Goal: Transaction & Acquisition: Purchase product/service

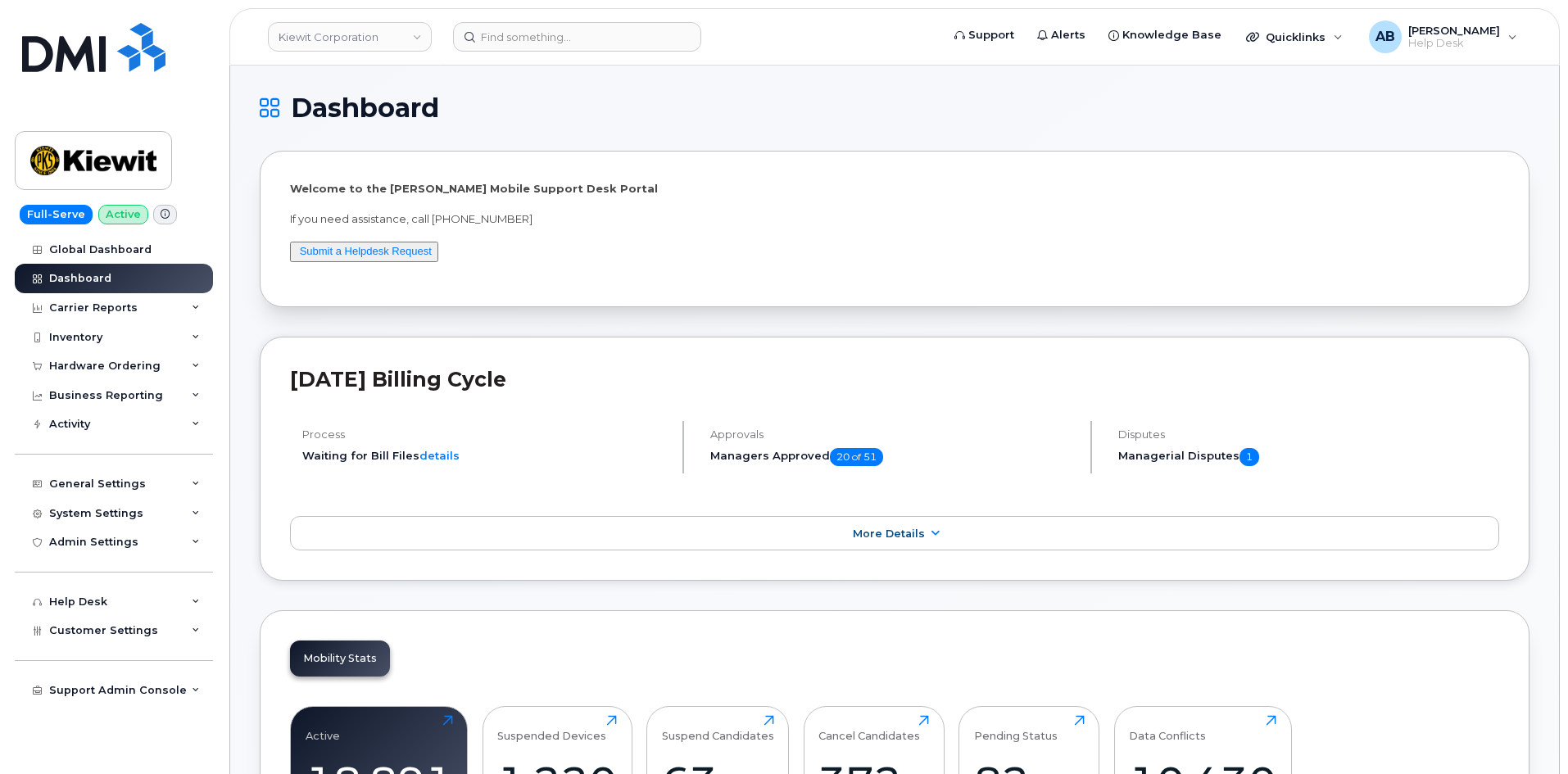
click at [332, 49] on link "Kiewit Corporation" at bounding box center [350, 37] width 164 height 29
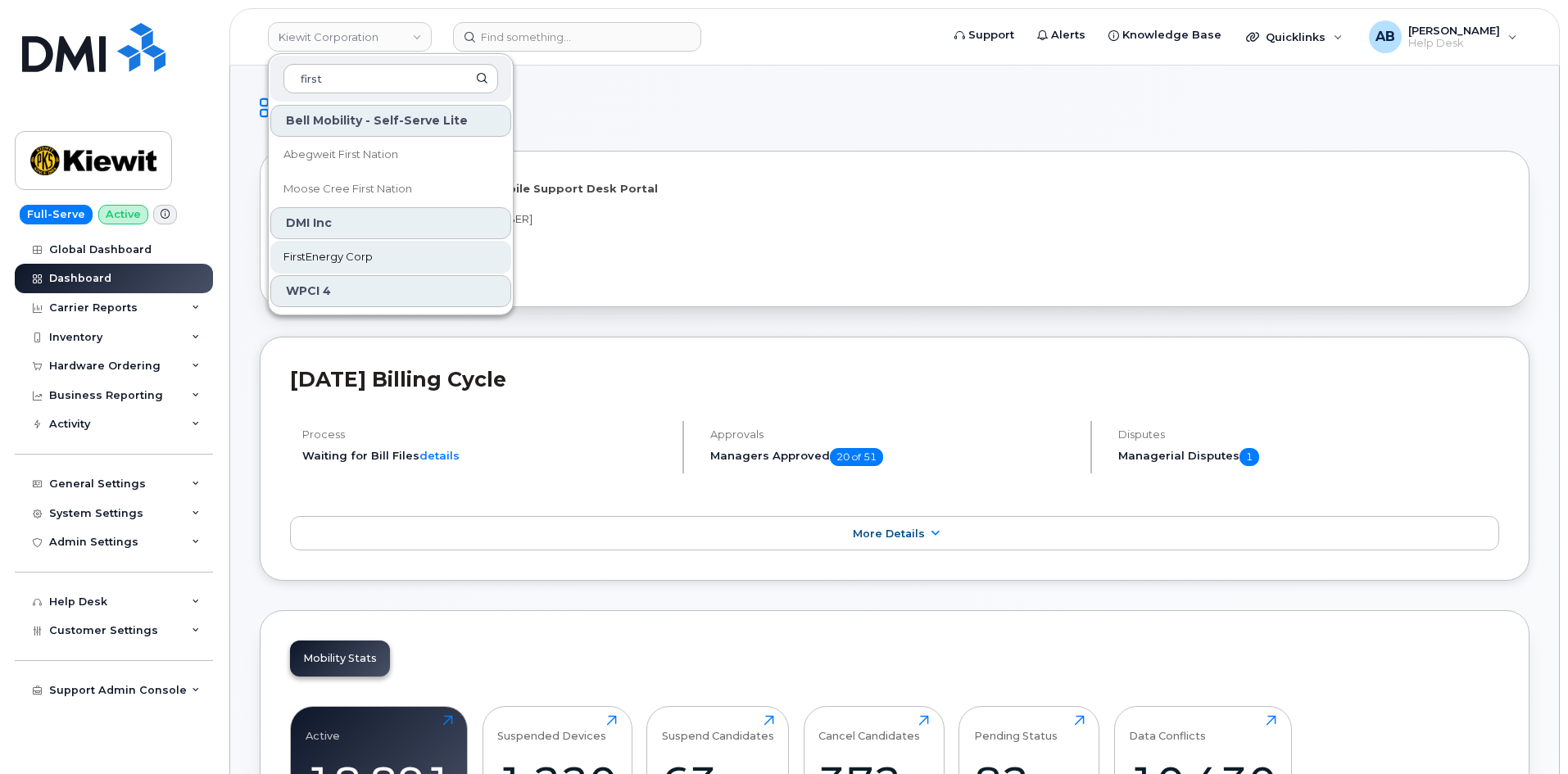
type input "first"
click at [347, 251] on span "FirstEnergy Corp" at bounding box center [327, 257] width 89 height 17
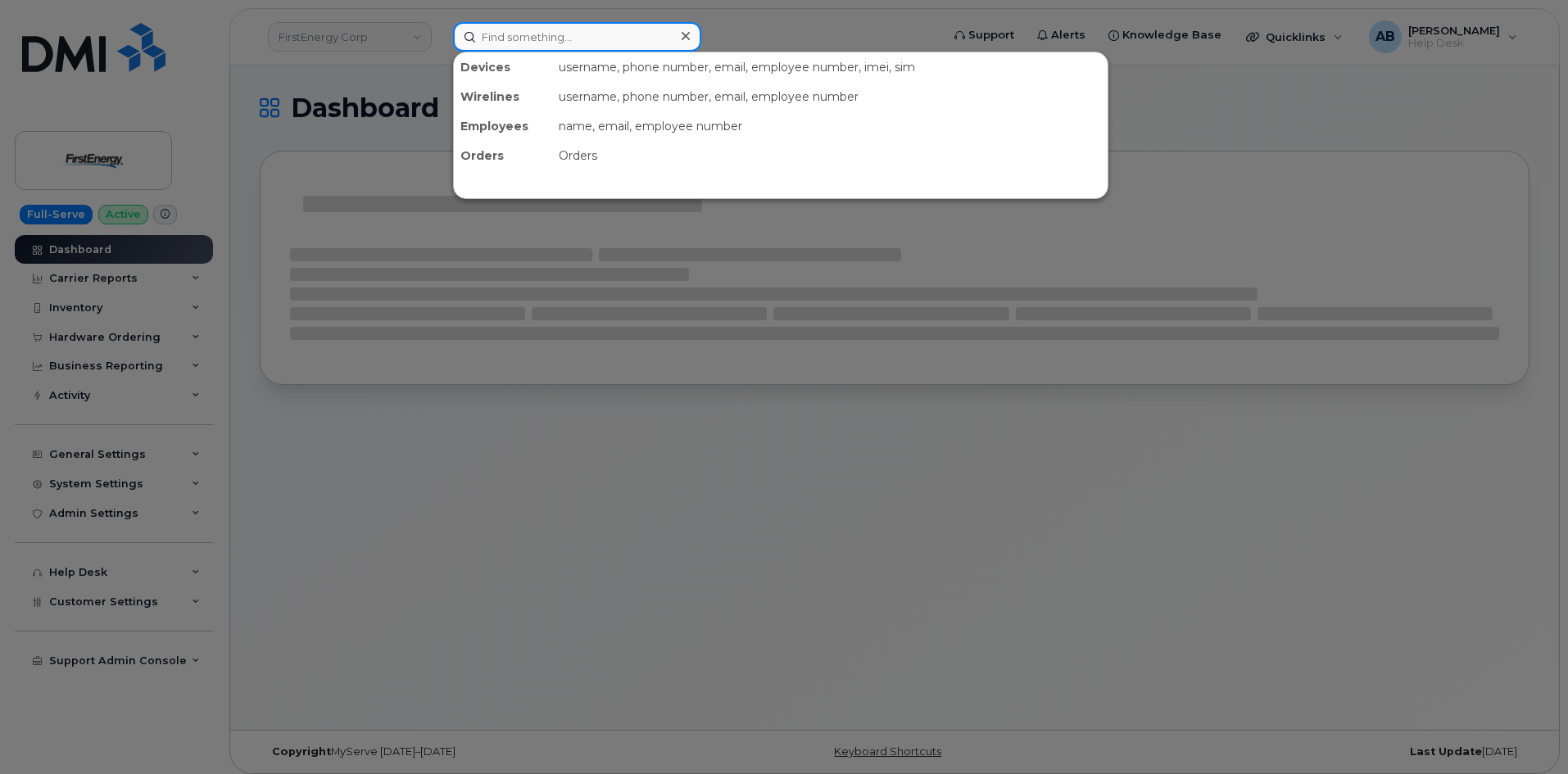
click at [505, 33] on input at bounding box center [577, 37] width 248 height 29
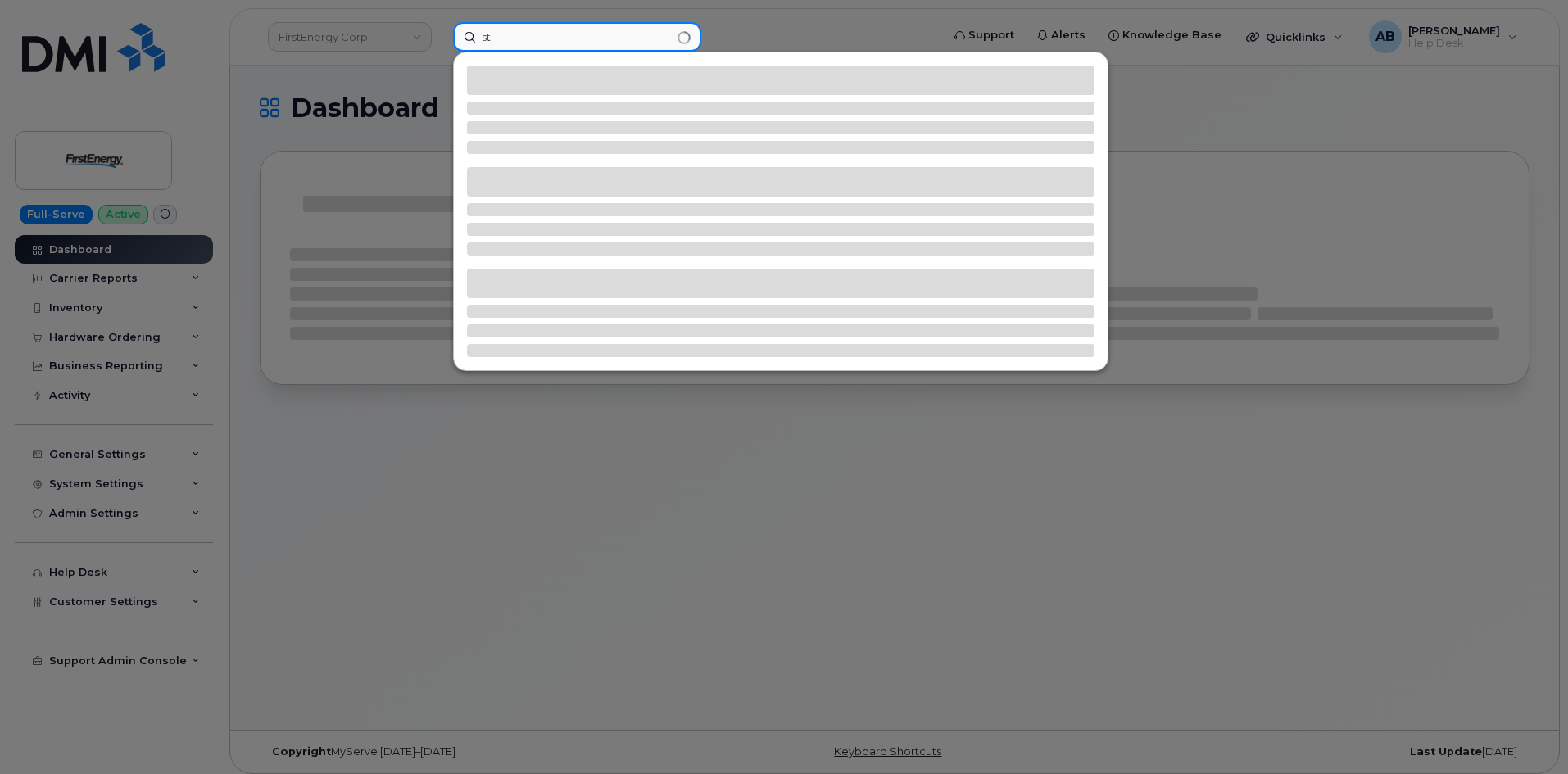
type input "s"
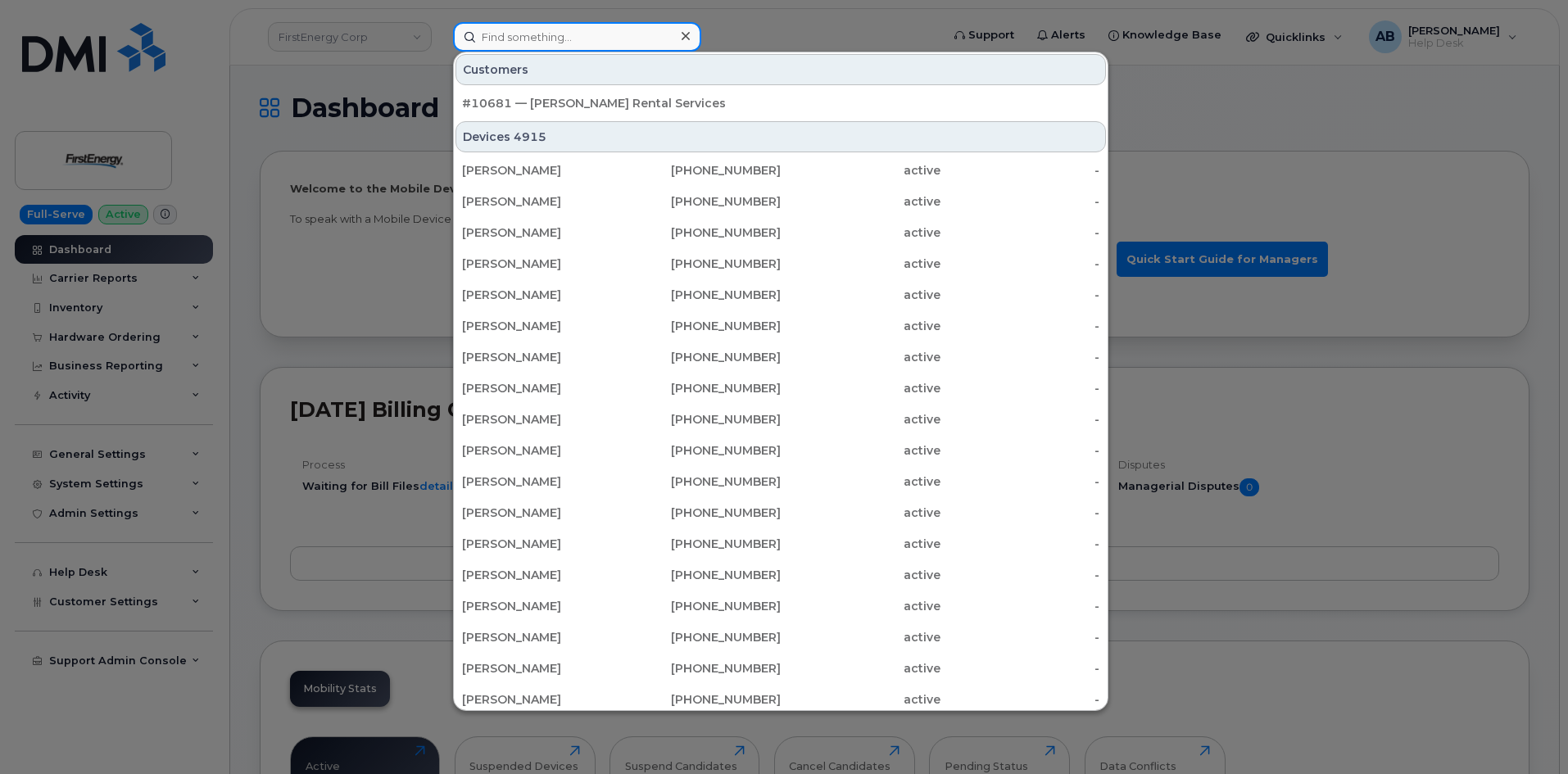
paste input "908-878-3637"
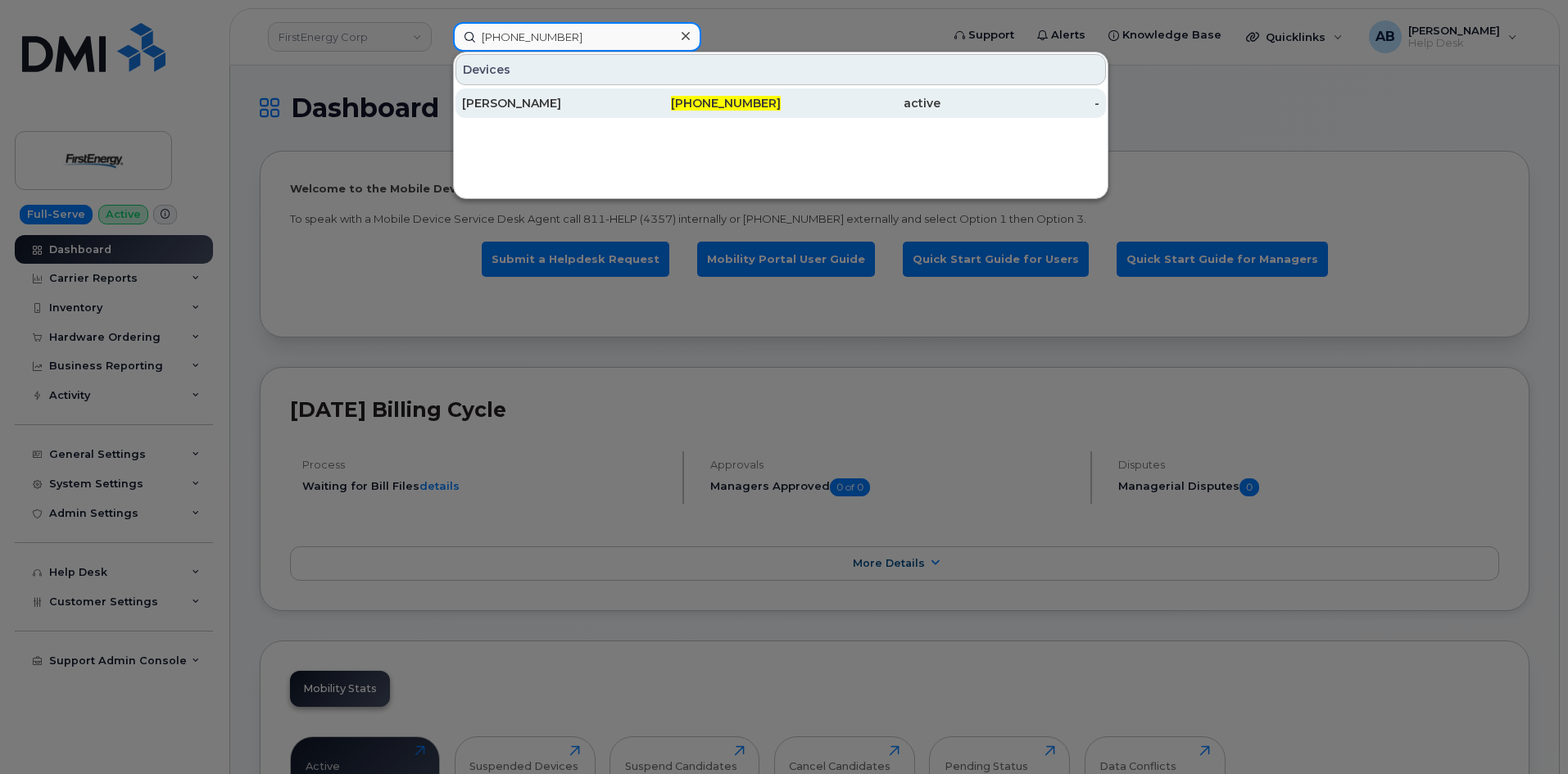
type input "908-878-3637"
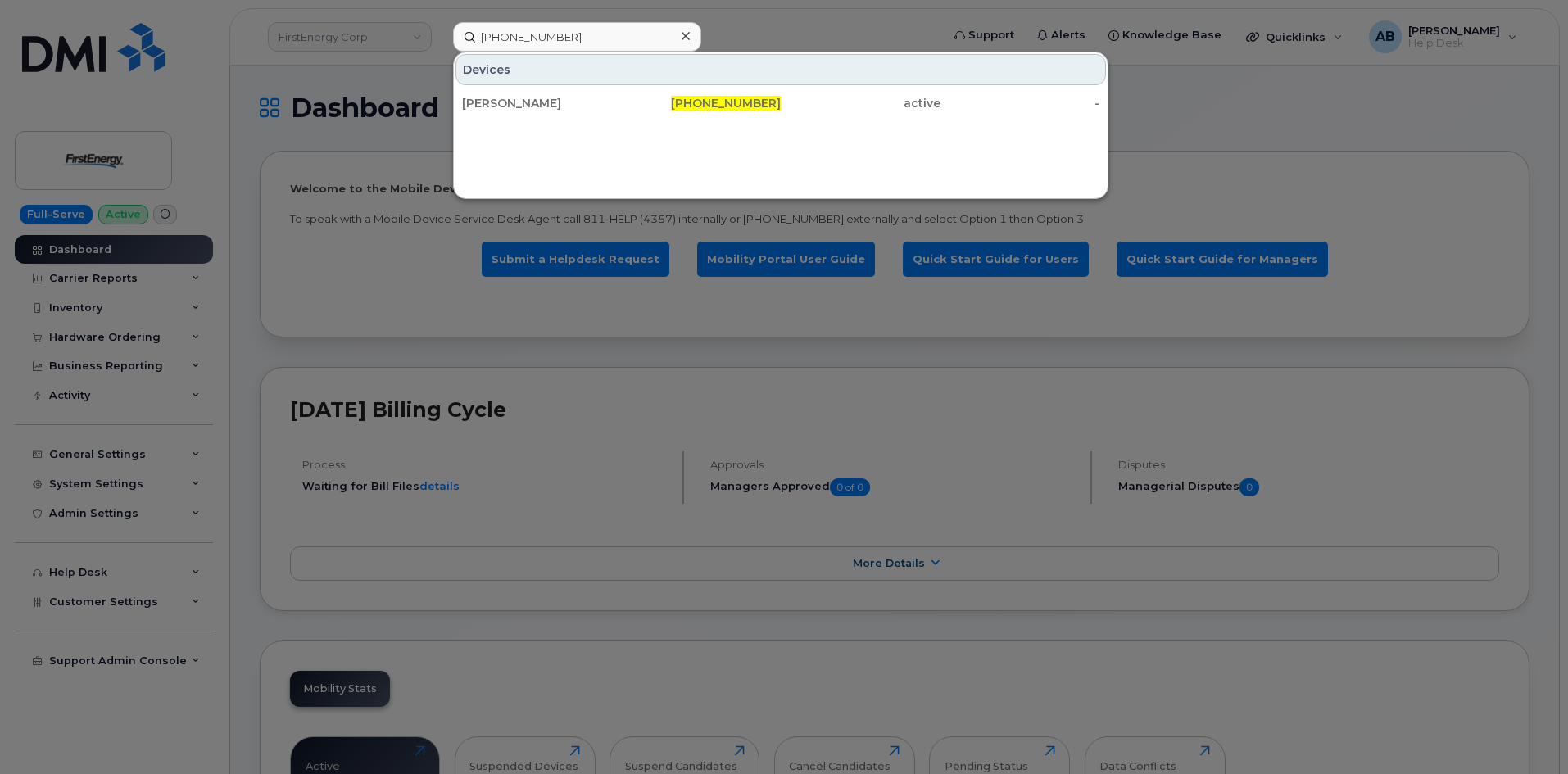
drag, startPoint x: 759, startPoint y: 104, endPoint x: 890, endPoint y: 8, distance: 162.4
click at [759, 104] on span "908-878-3637" at bounding box center [726, 103] width 109 height 15
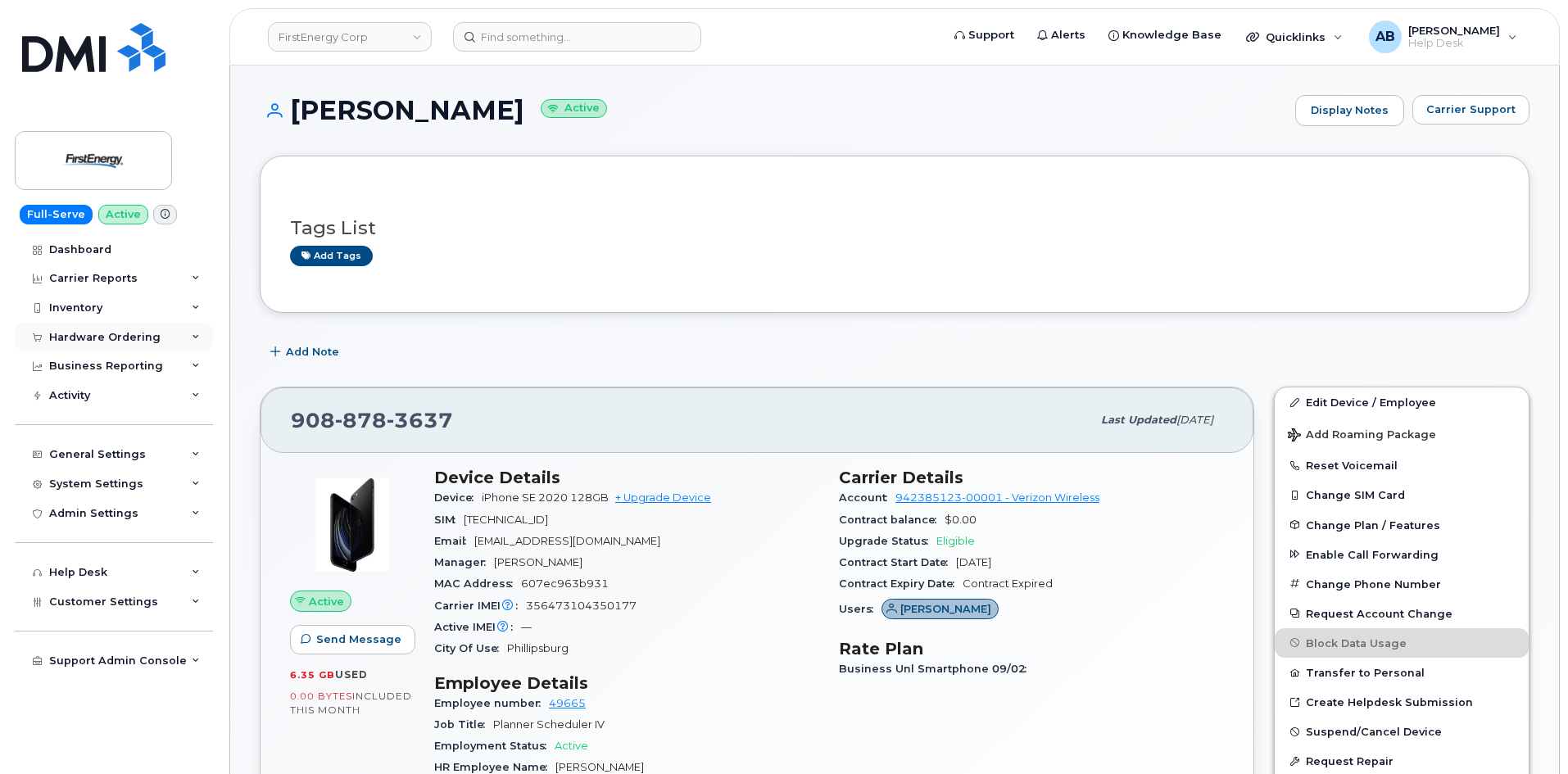
click at [125, 338] on div "Hardware Ordering" at bounding box center [105, 337] width 111 height 13
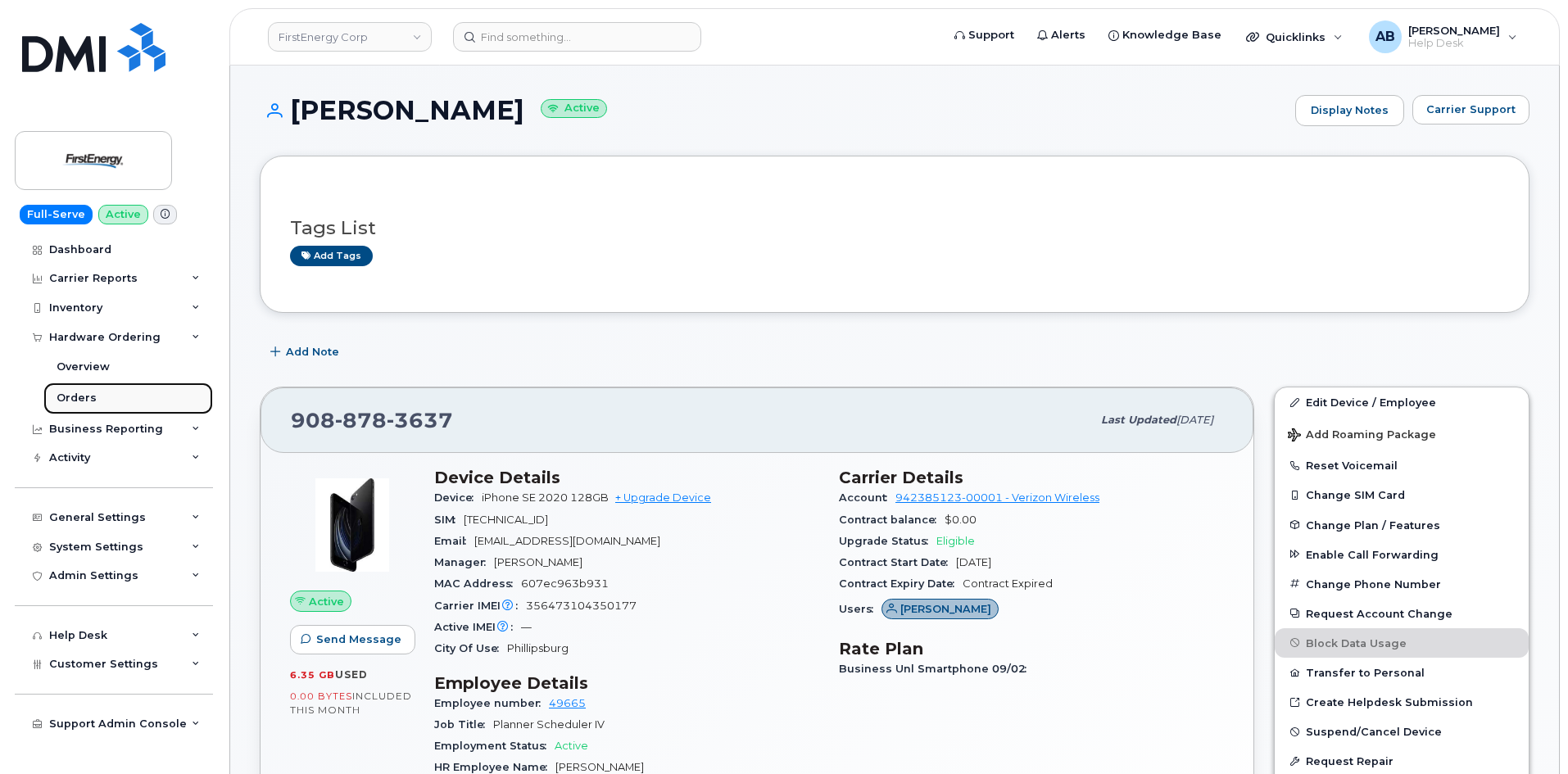
click at [112, 392] on link "Orders" at bounding box center [128, 399] width 170 height 31
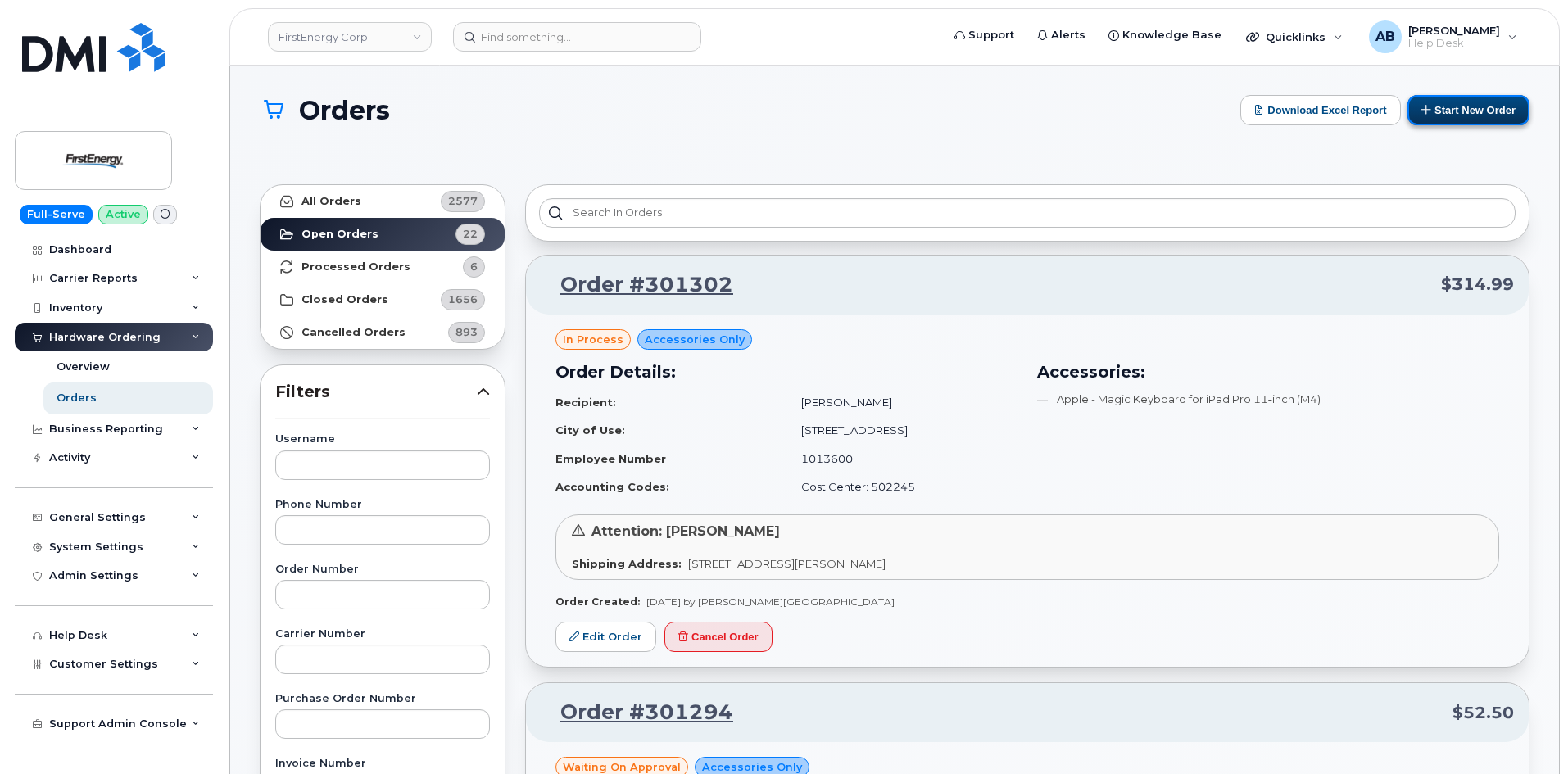
click at [1448, 114] on button "Start New Order" at bounding box center [1467, 109] width 122 height 30
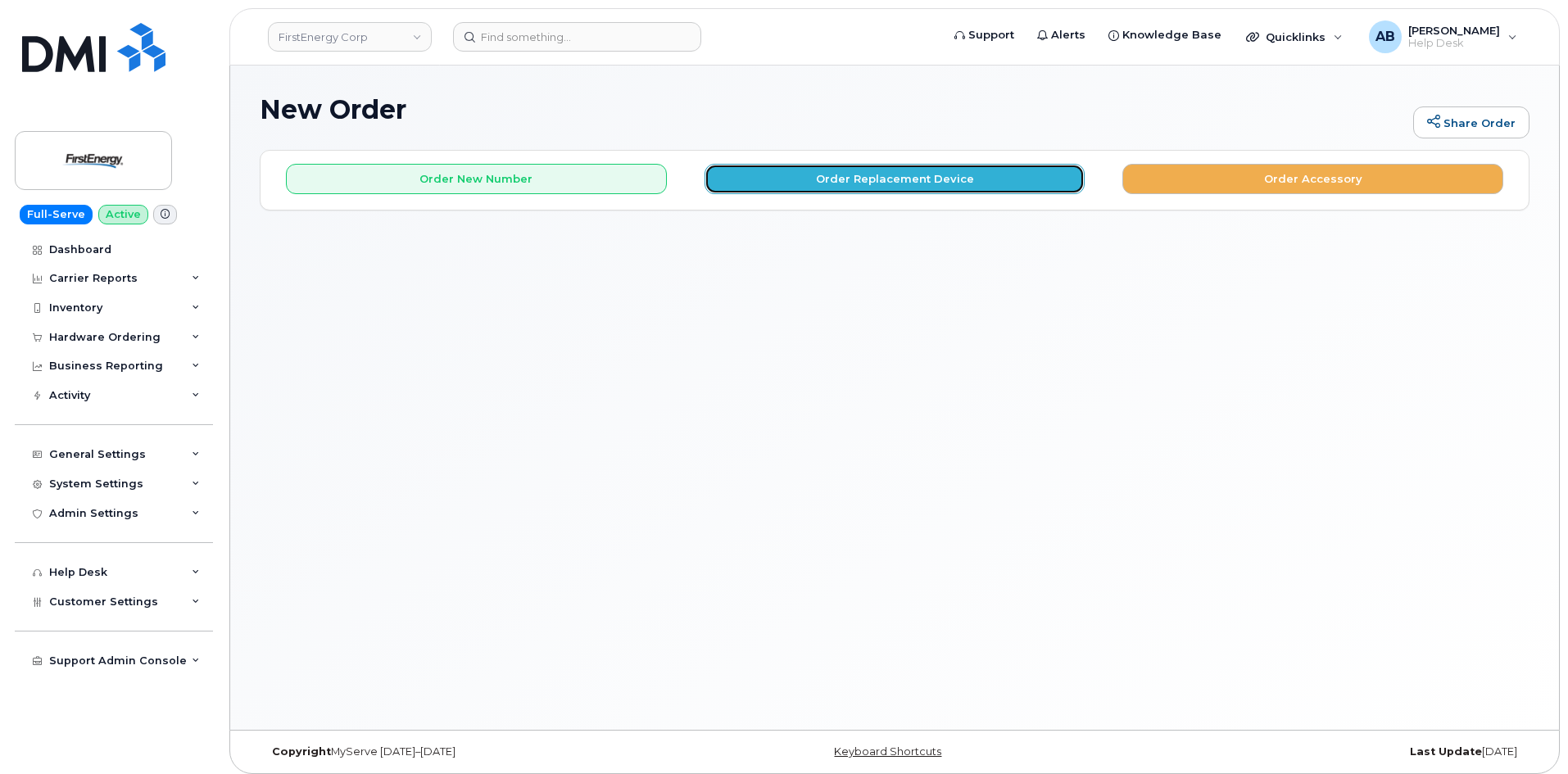
click at [856, 180] on button "Order Replacement Device" at bounding box center [895, 179] width 381 height 30
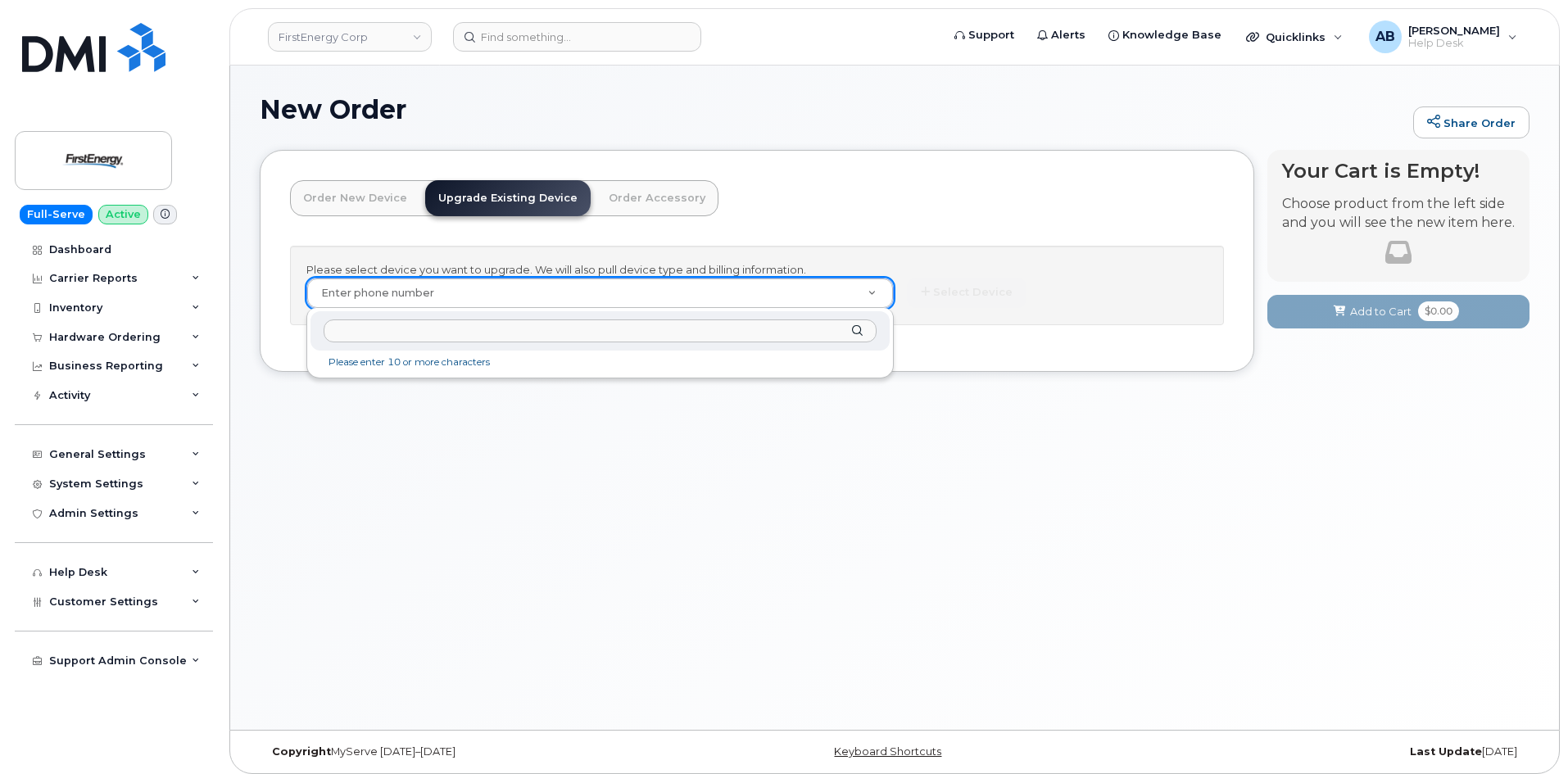
click at [510, 333] on input "text" at bounding box center [600, 331] width 553 height 23
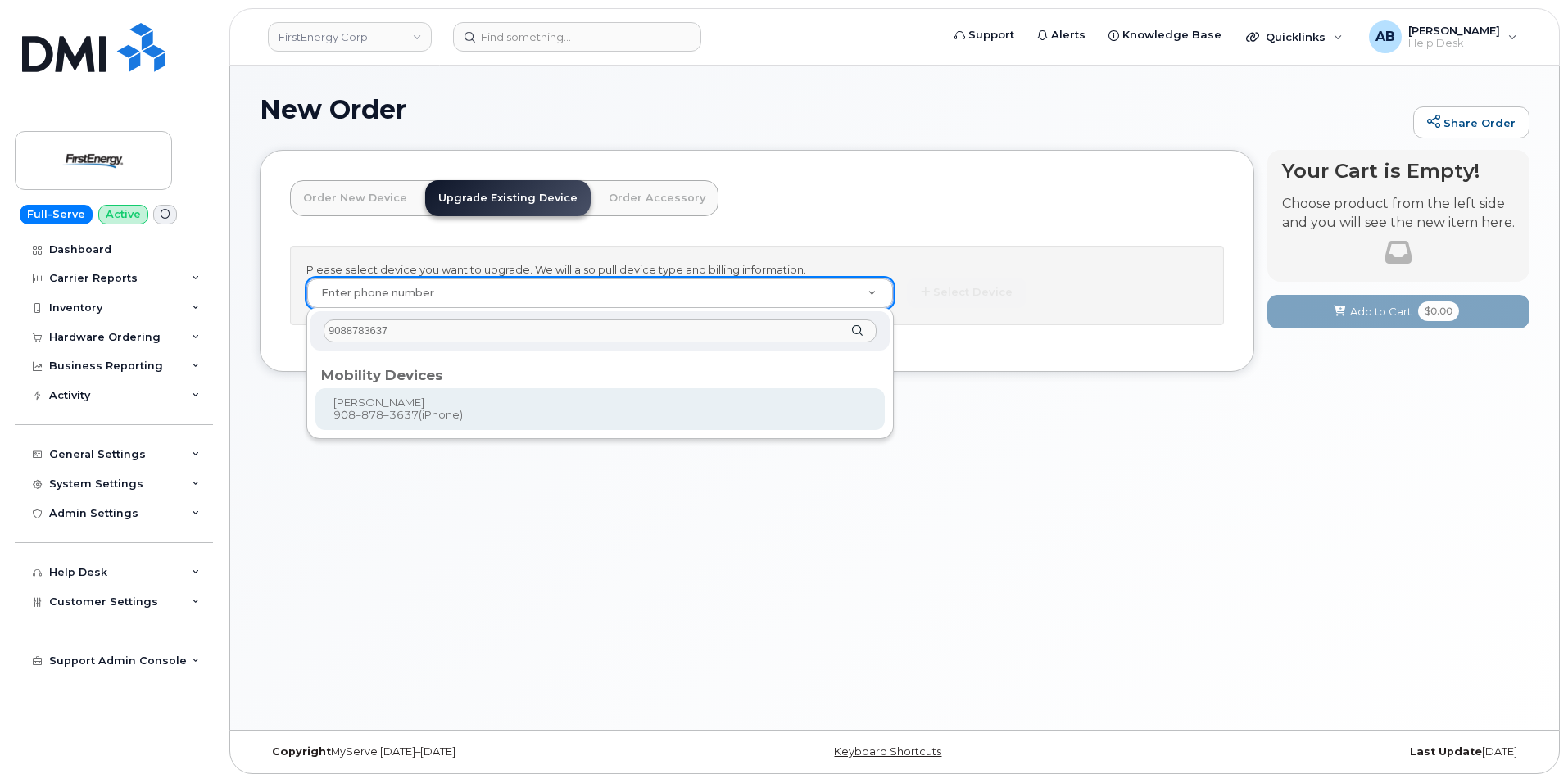
type input "9088783637"
type input "830039"
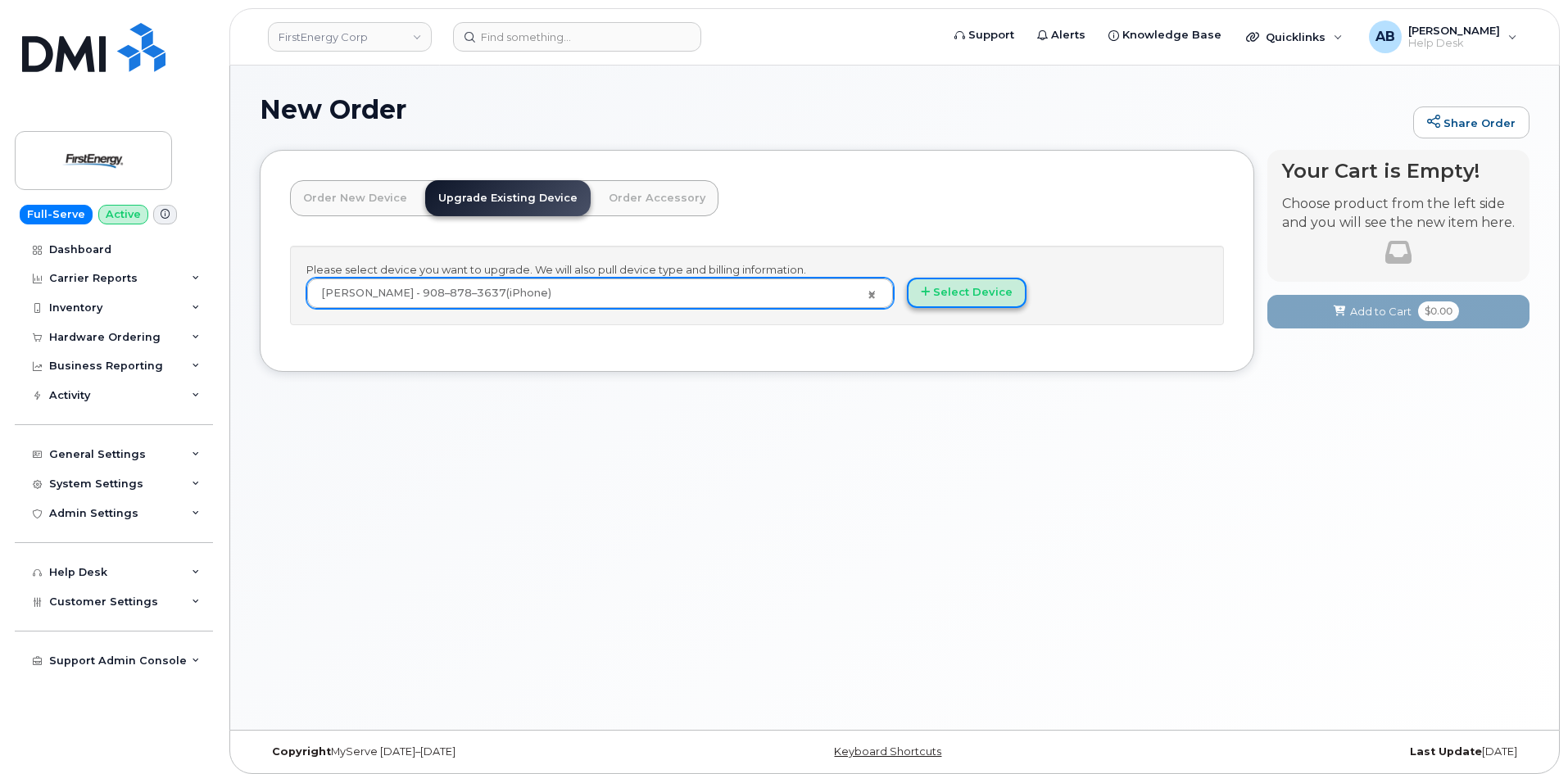
click at [968, 296] on button "Select Device" at bounding box center [966, 292] width 119 height 30
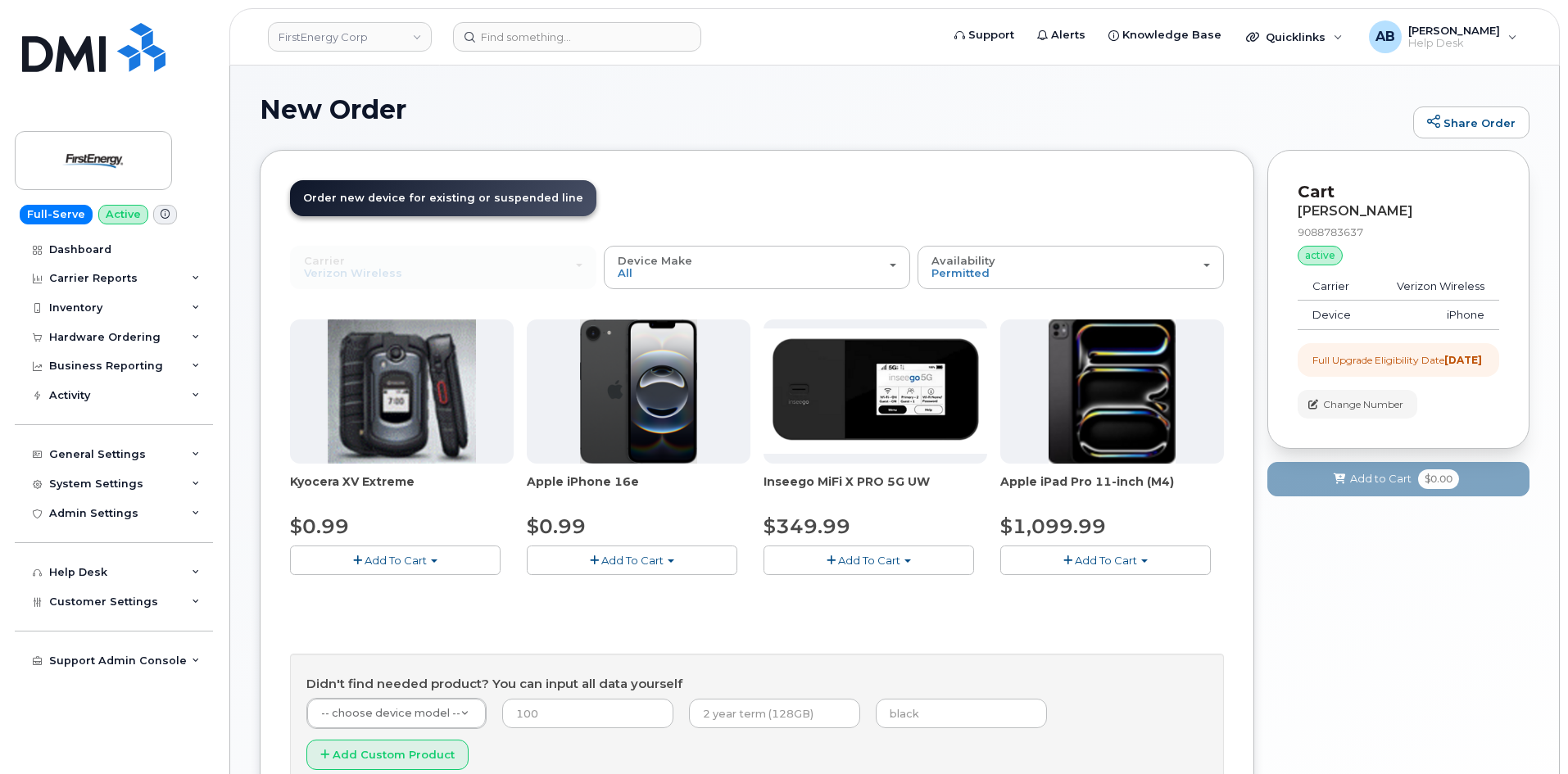
click at [628, 556] on span "Add To Cart" at bounding box center [632, 560] width 63 height 13
click at [616, 588] on link "$0.99 - 2 Year Upgrade" at bounding box center [610, 590] width 158 height 21
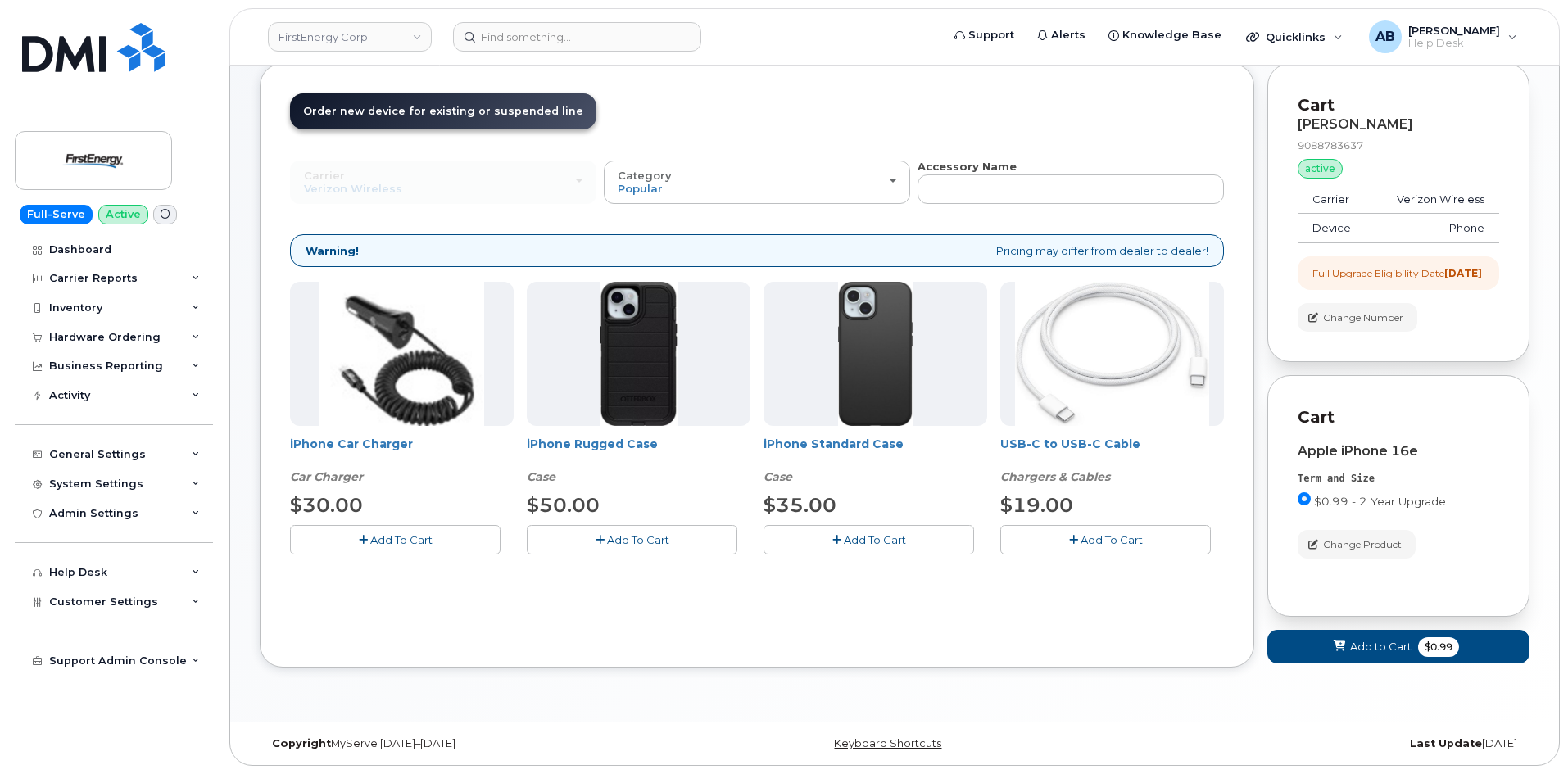
scroll to position [101, 0]
click at [1085, 534] on span "Add To Cart" at bounding box center [1112, 539] width 63 height 13
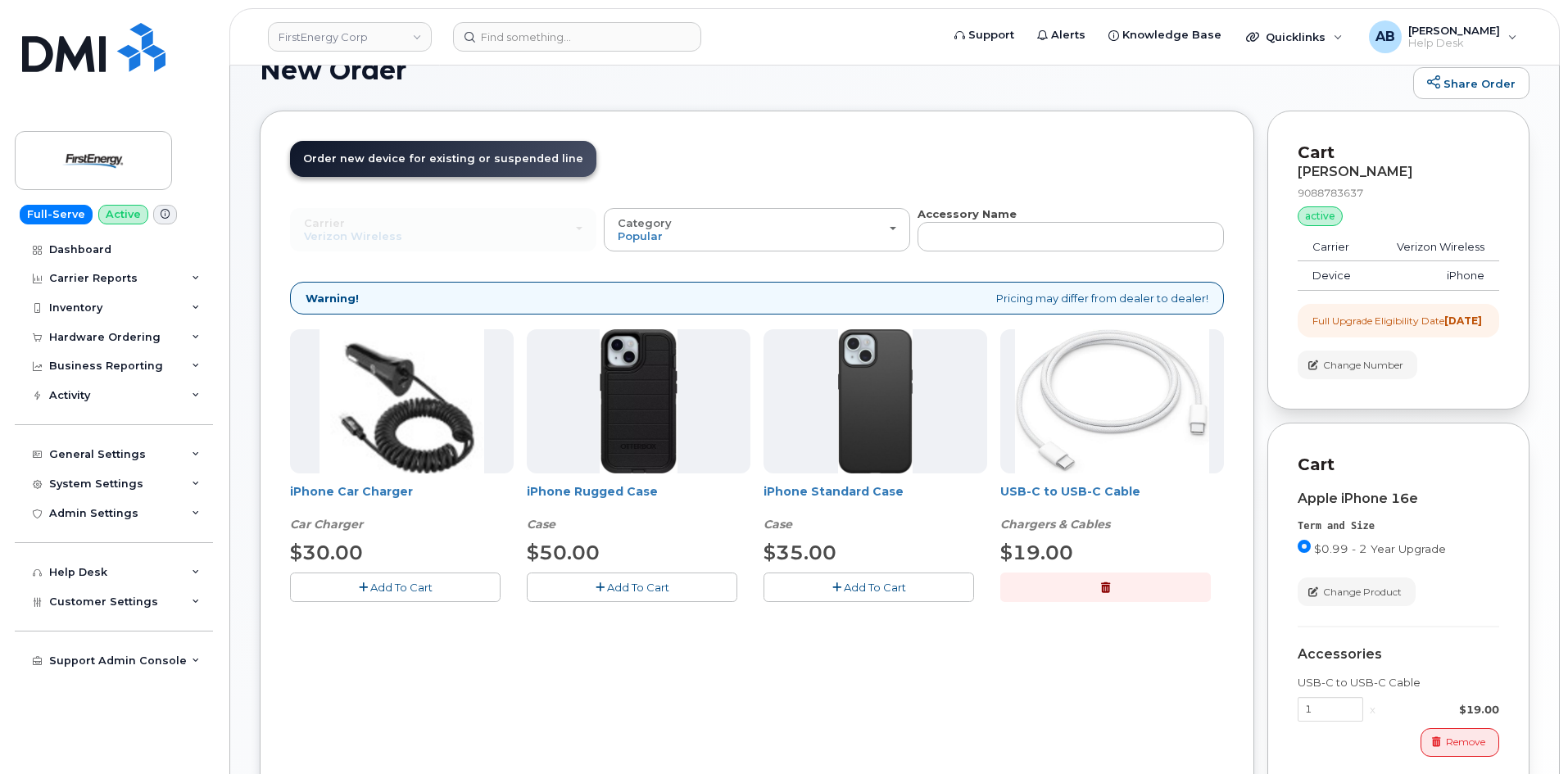
scroll to position [0, 0]
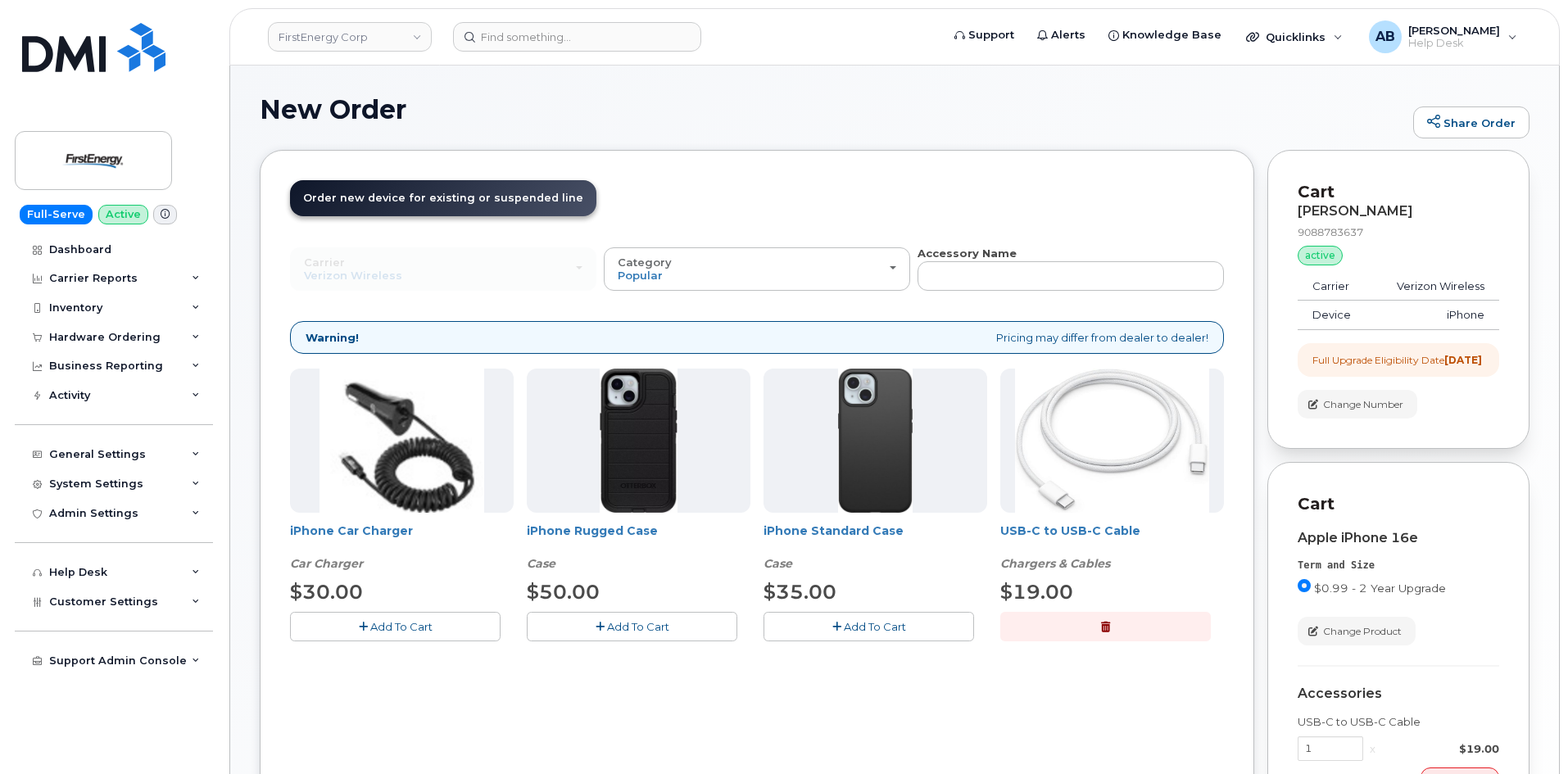
click at [634, 627] on span "Add To Cart" at bounding box center [638, 626] width 63 height 13
click at [406, 621] on span "Add To Cart" at bounding box center [402, 626] width 63 height 13
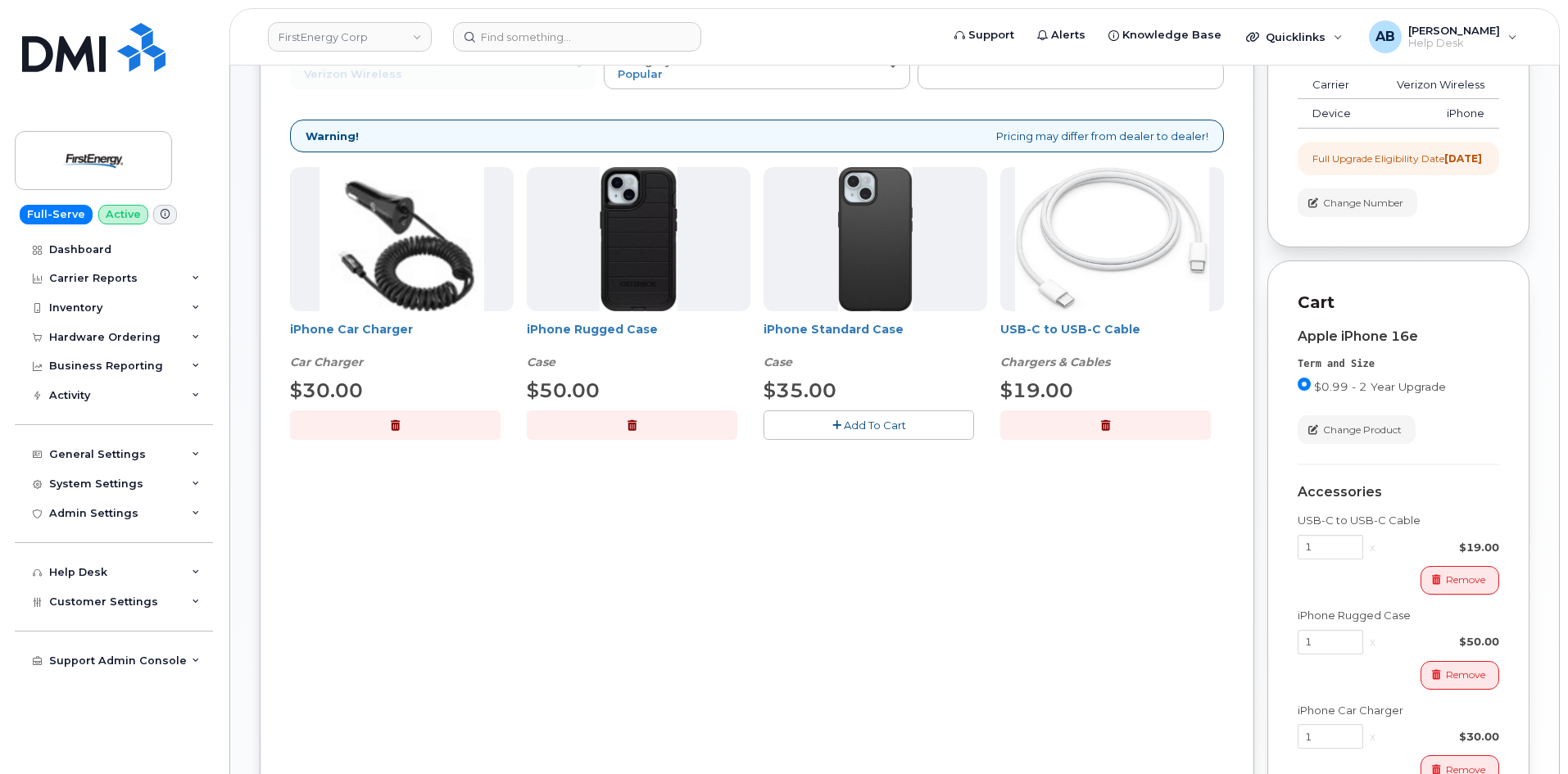
scroll to position [409, 0]
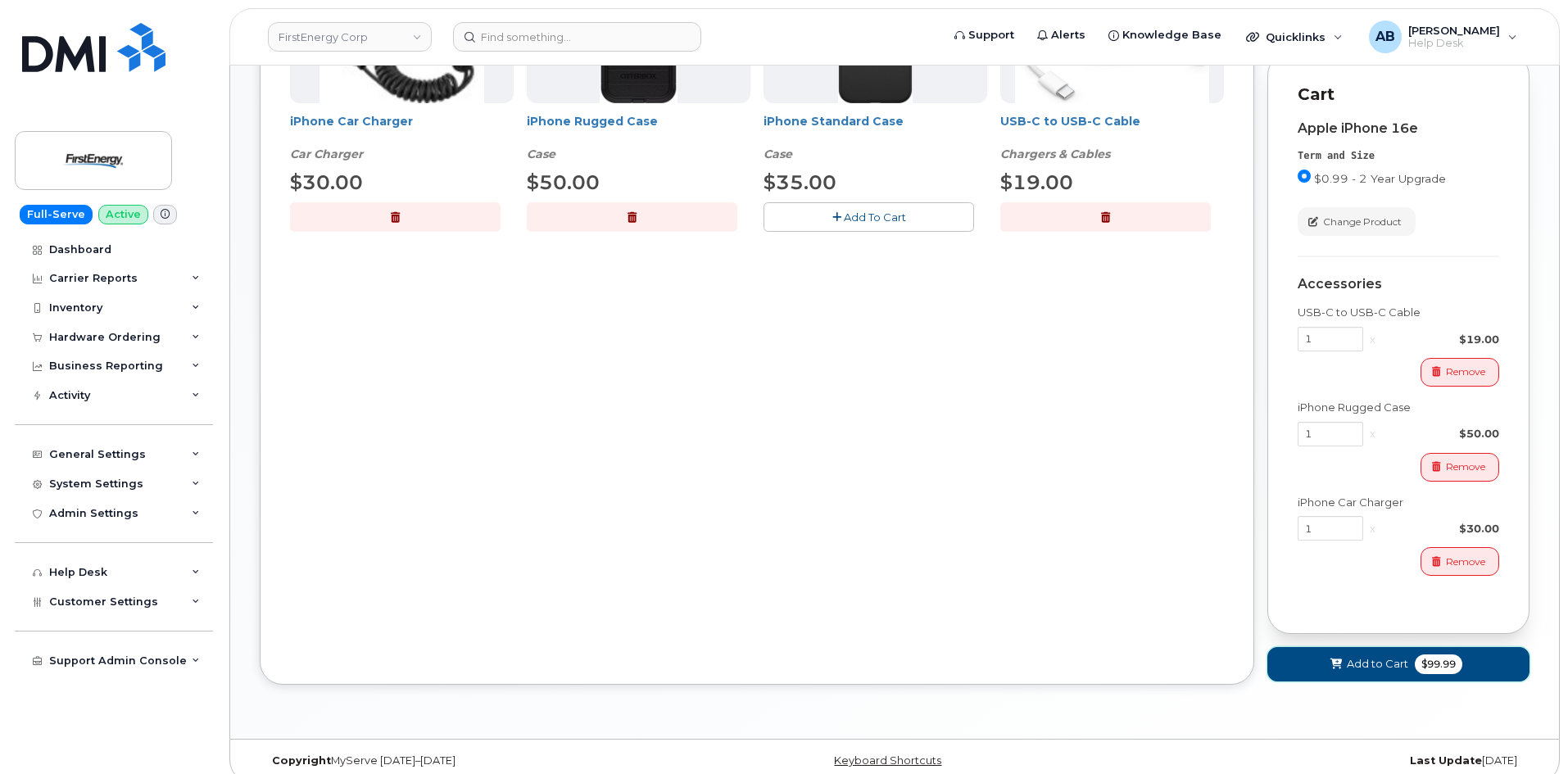
click at [1367, 672] on span "Add to Cart" at bounding box center [1377, 665] width 62 height 16
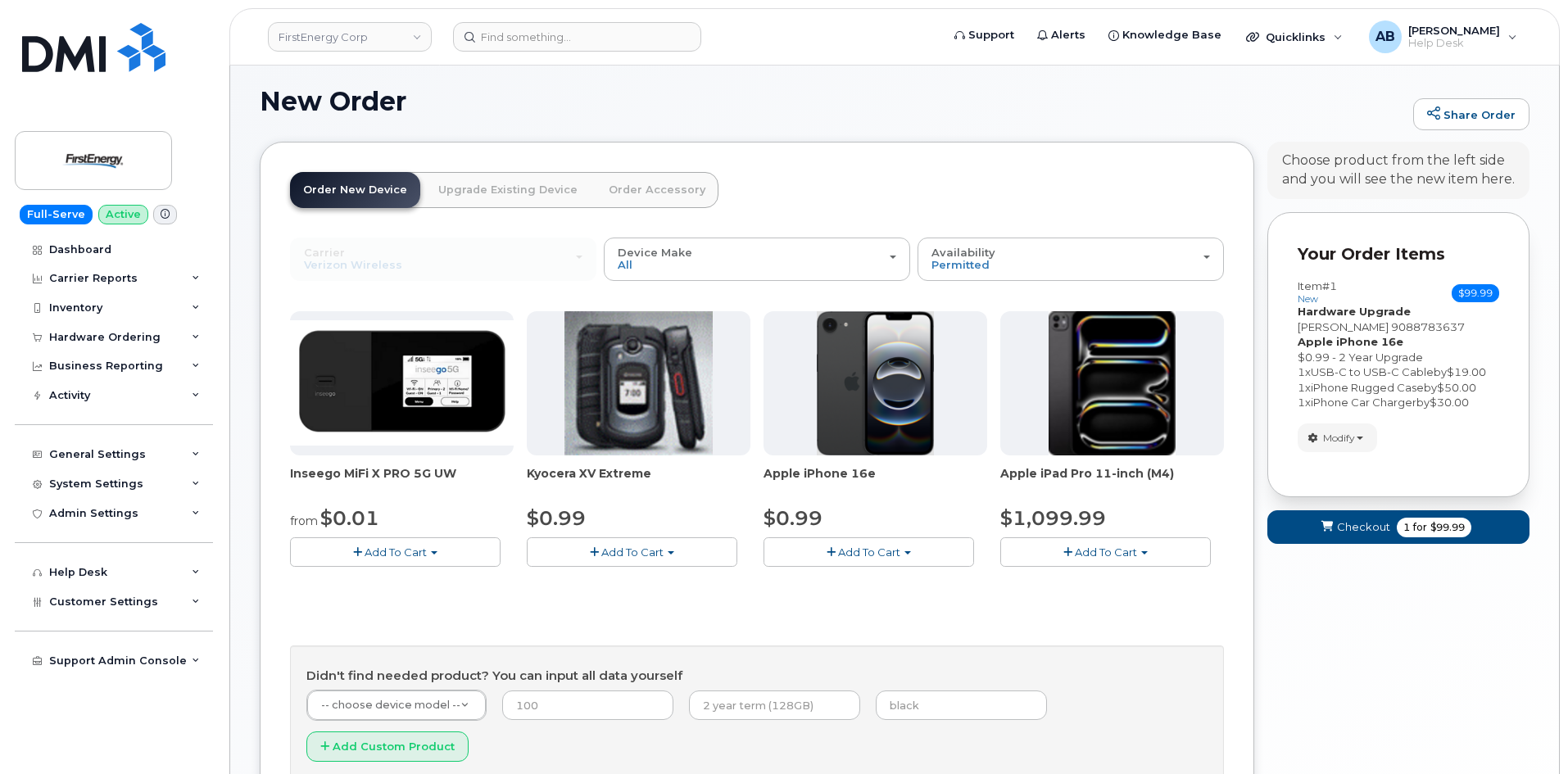
scroll to position [135, 0]
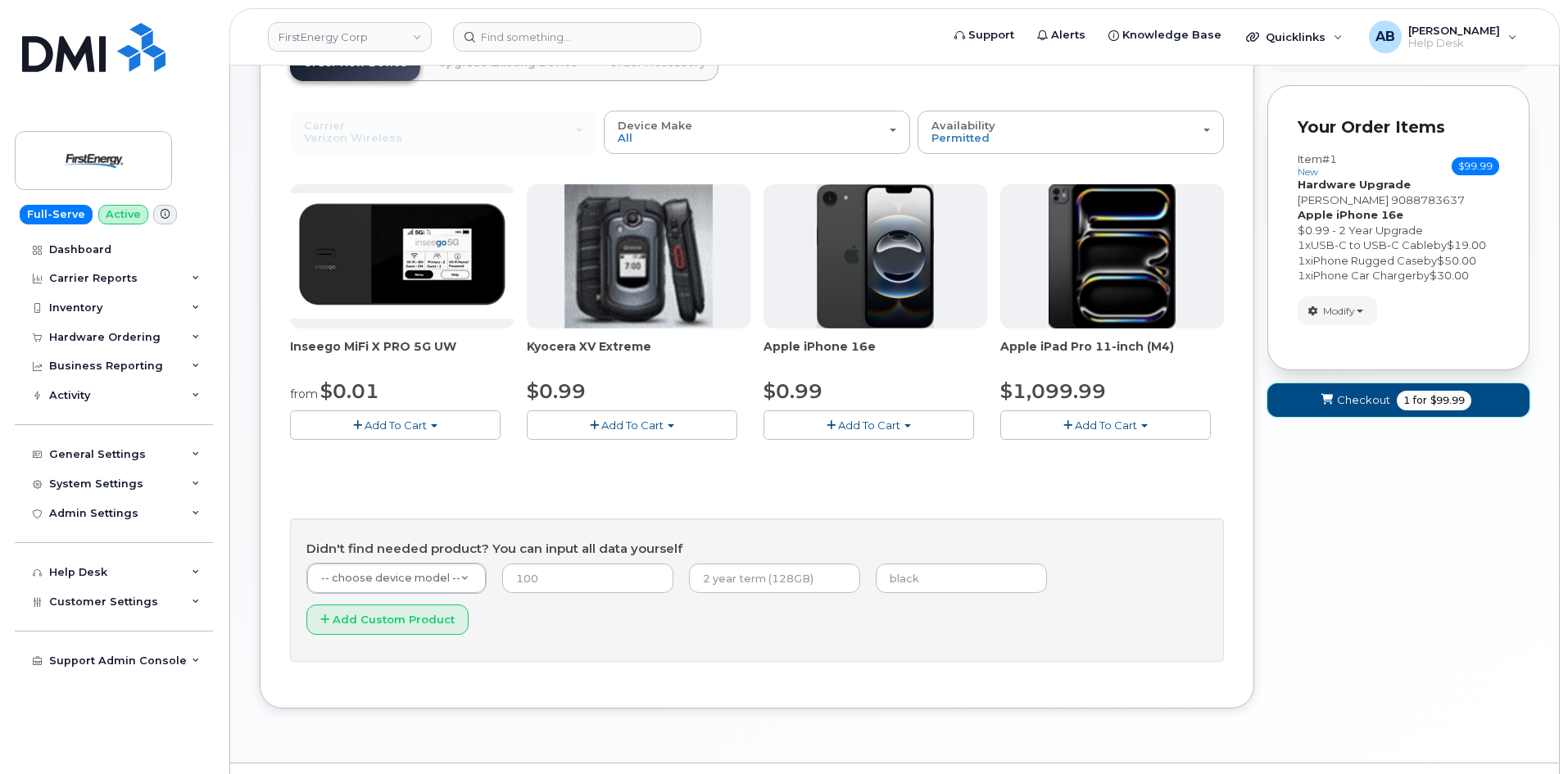
click at [1389, 408] on button "Checkout 1 for $99.99" at bounding box center [1398, 400] width 262 height 33
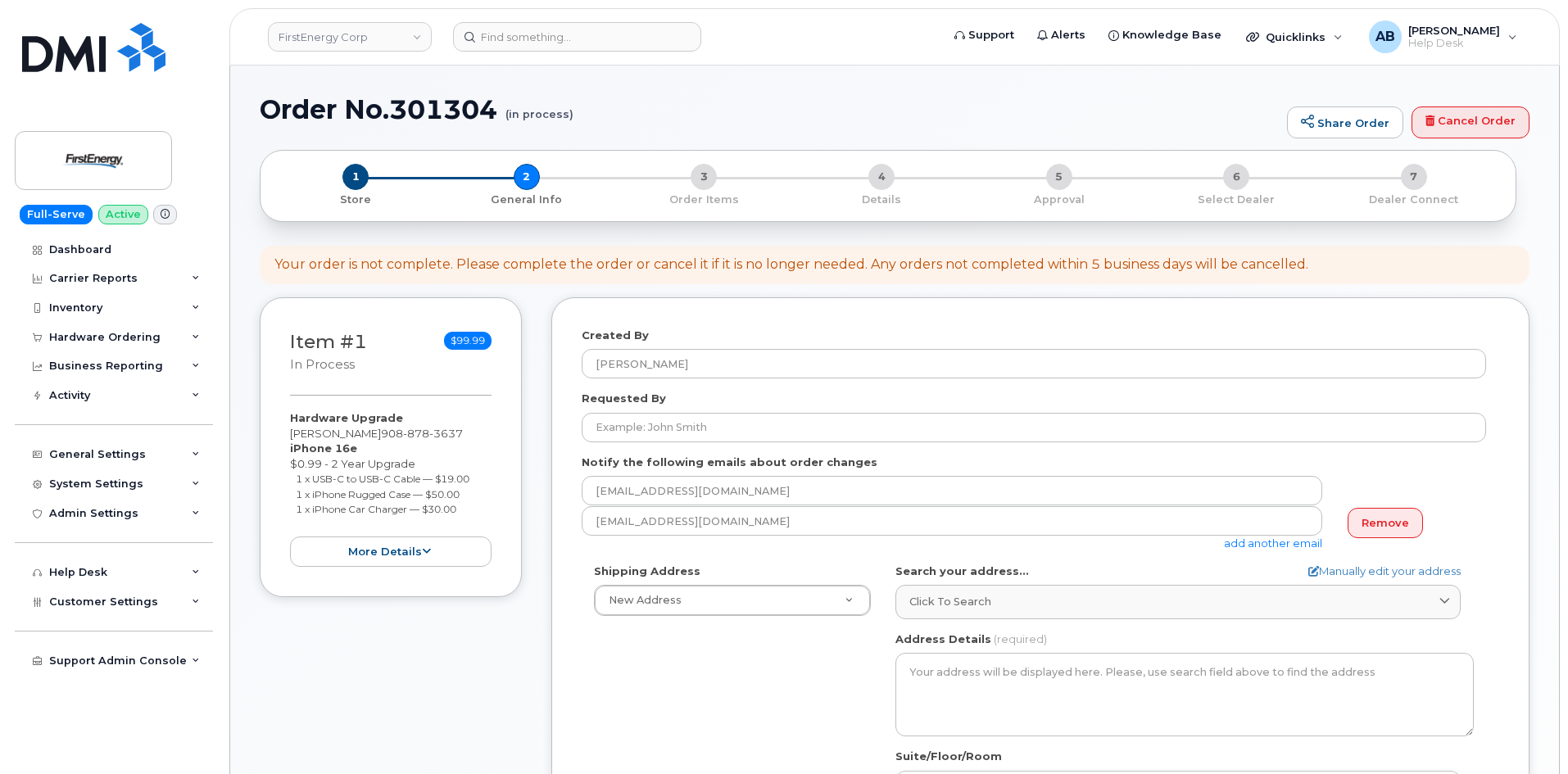
select select
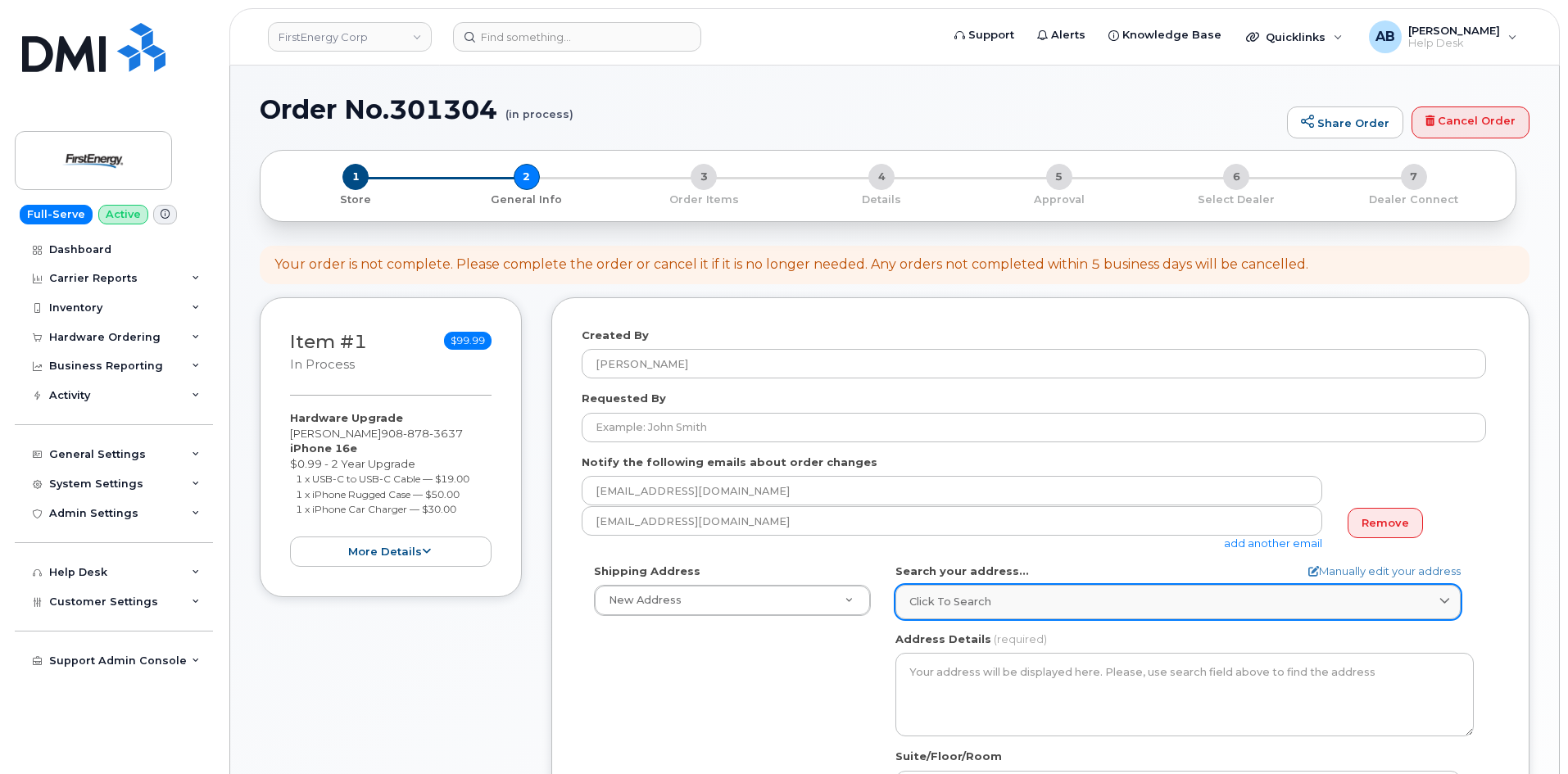
click at [1010, 596] on div "Click to search" at bounding box center [1178, 602] width 537 height 16
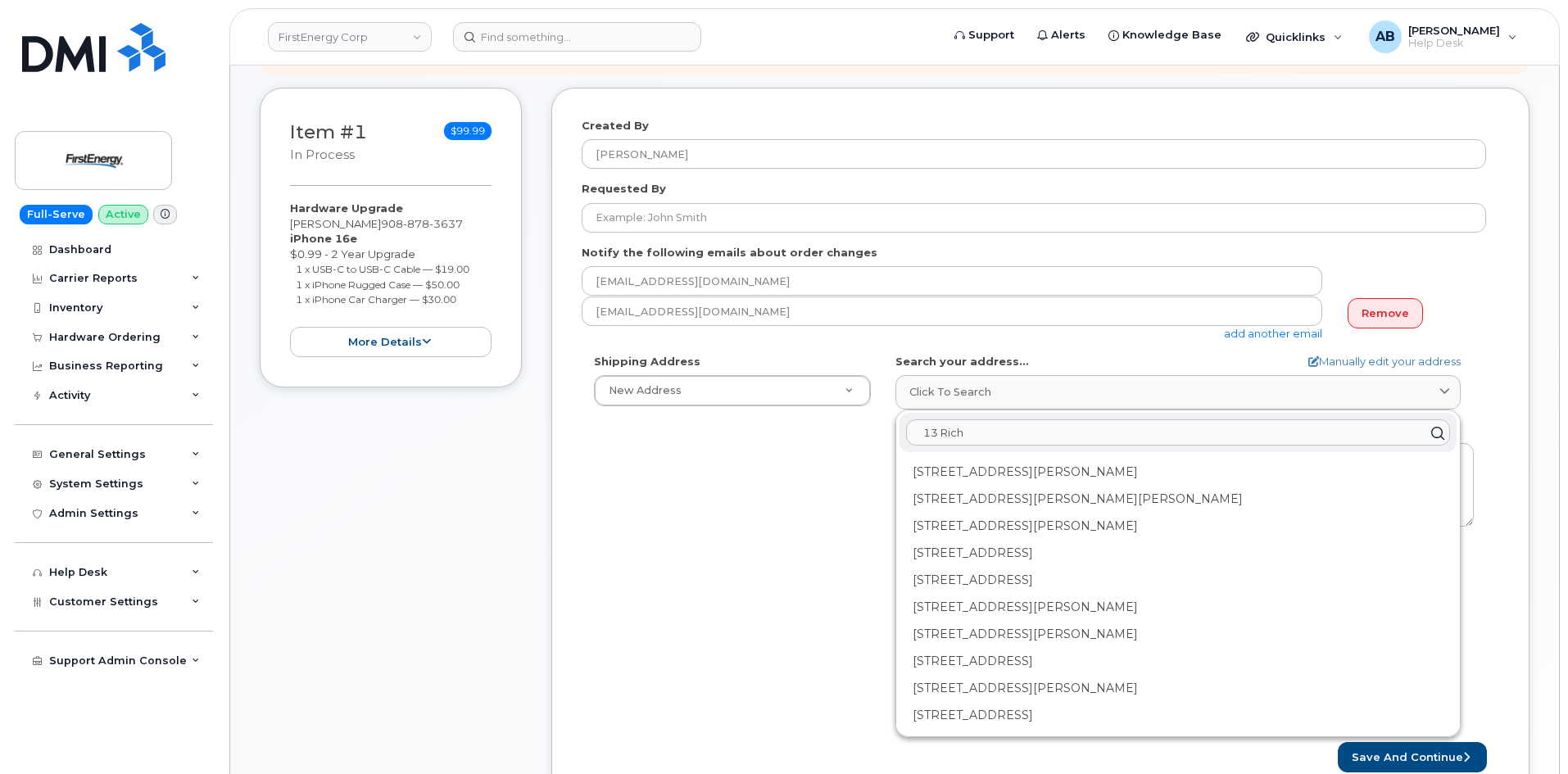
scroll to position [246, 0]
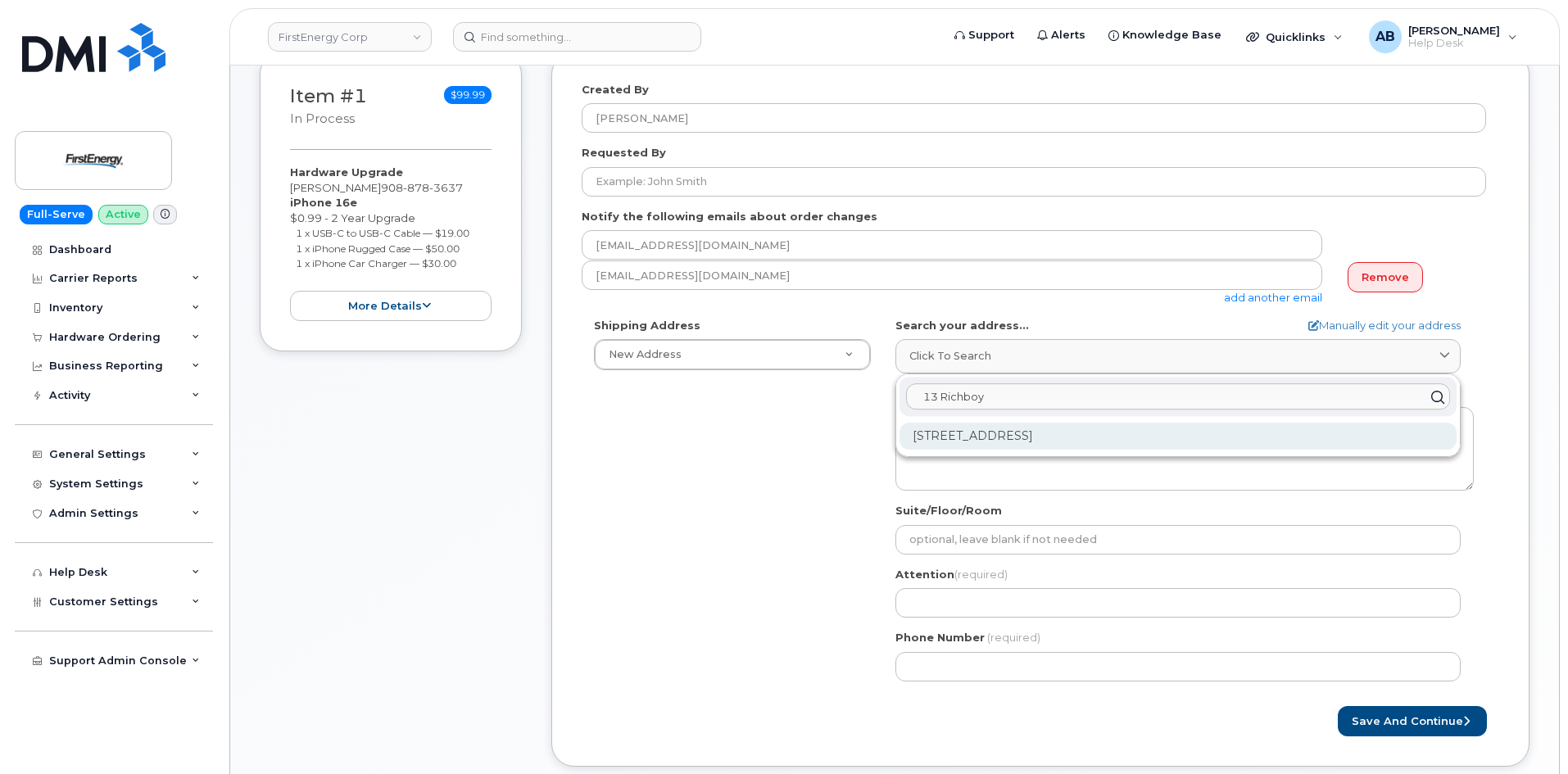
type input "13 Richboy"
click at [976, 442] on div "[STREET_ADDRESS]" at bounding box center [1178, 437] width 557 height 27
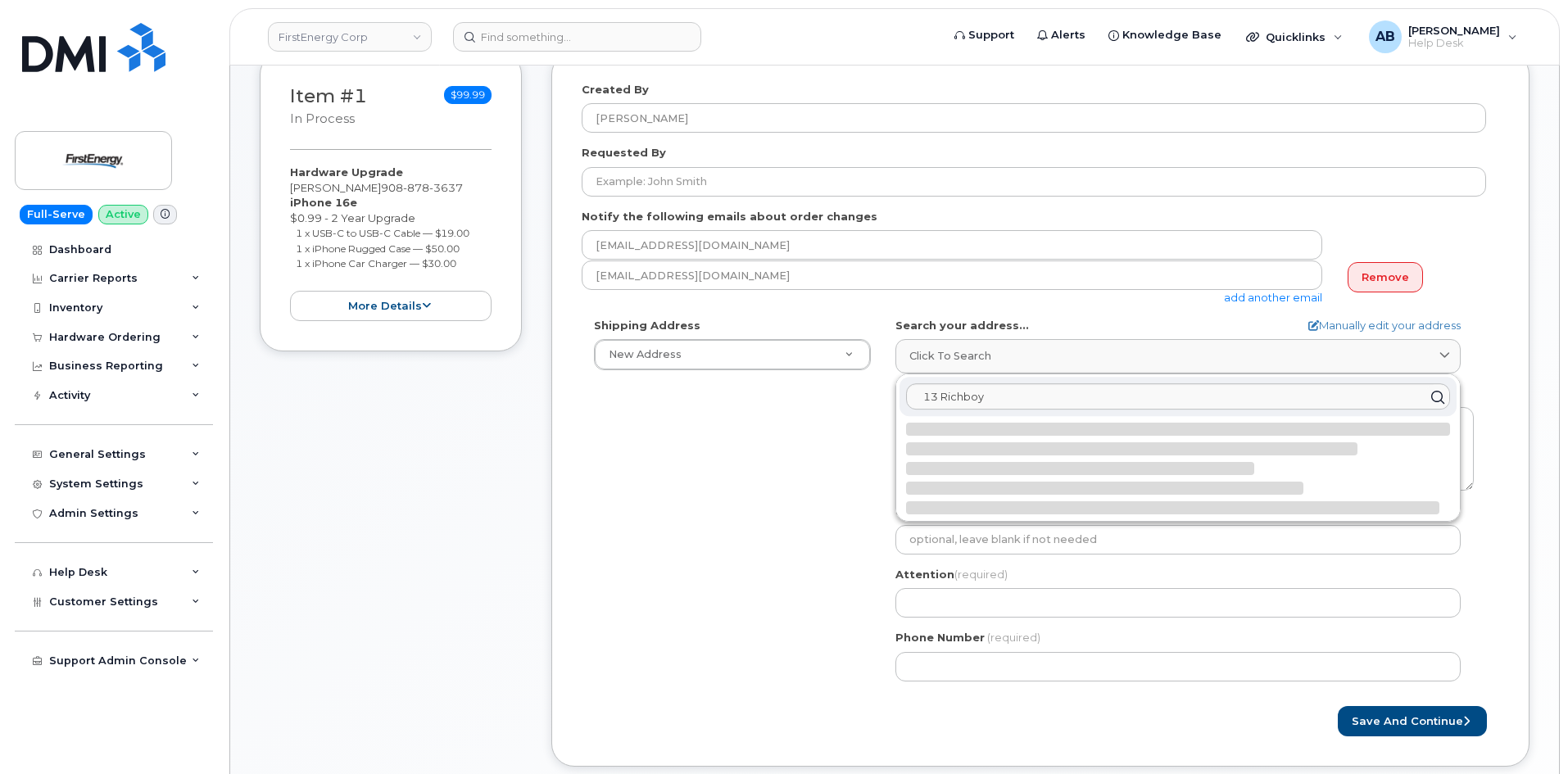
select select
type textarea "[STREET_ADDRESS]"
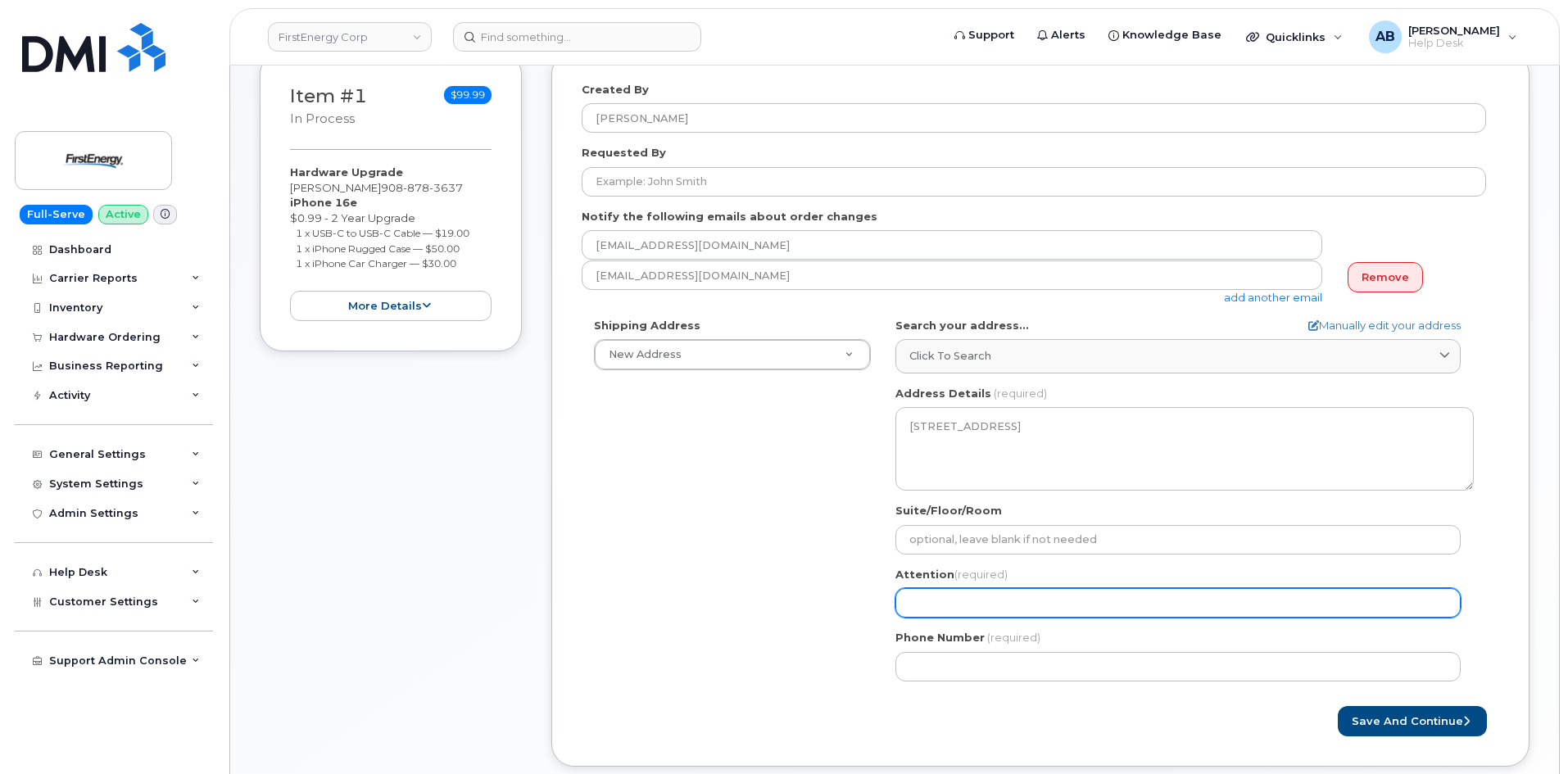
click at [1006, 597] on input "Attention (required)" at bounding box center [1177, 603] width 566 height 29
select select
type input "S"
select select
type input "St"
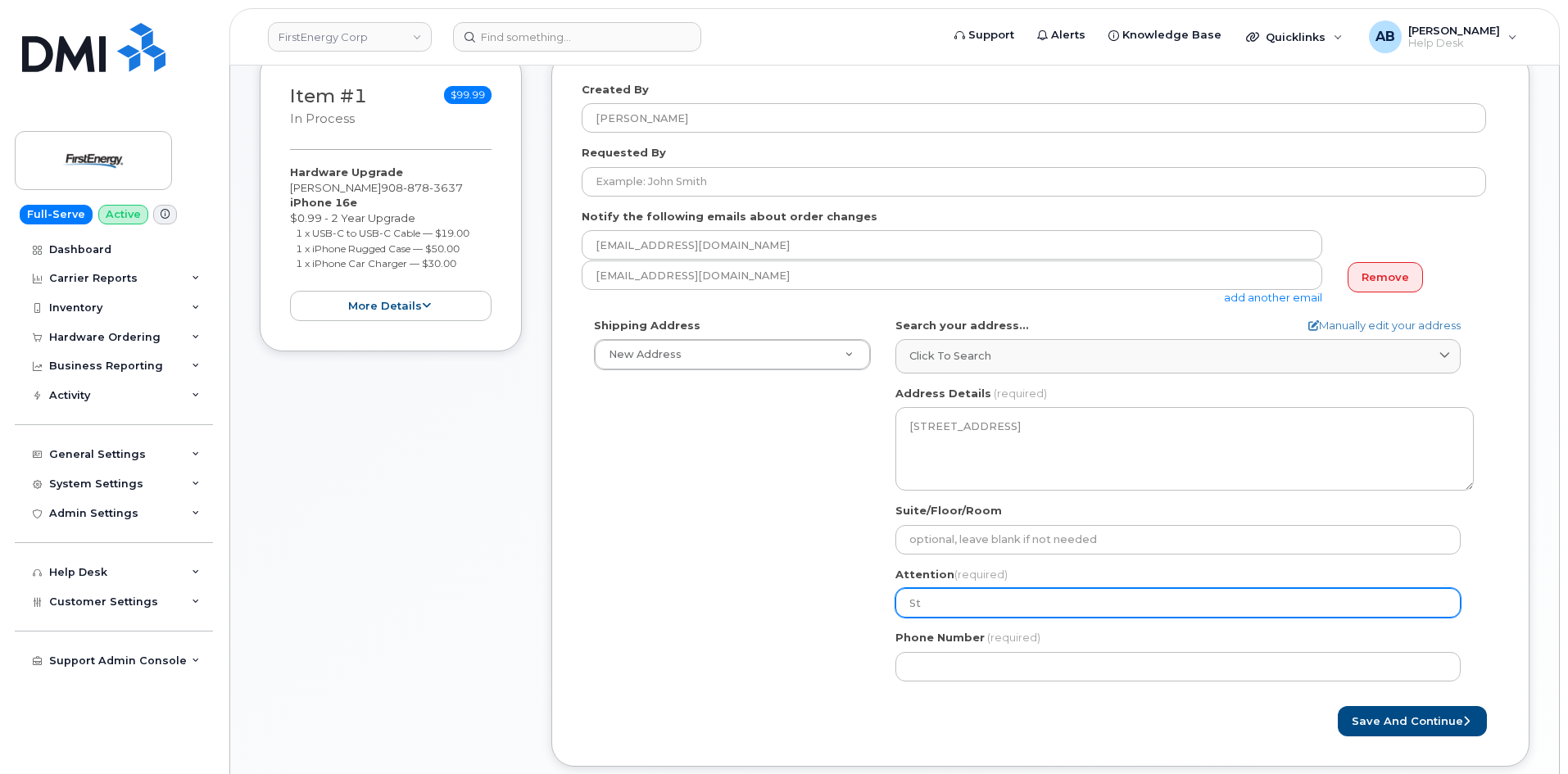
select select
type input "Ste"
select select
type input "Step"
select select
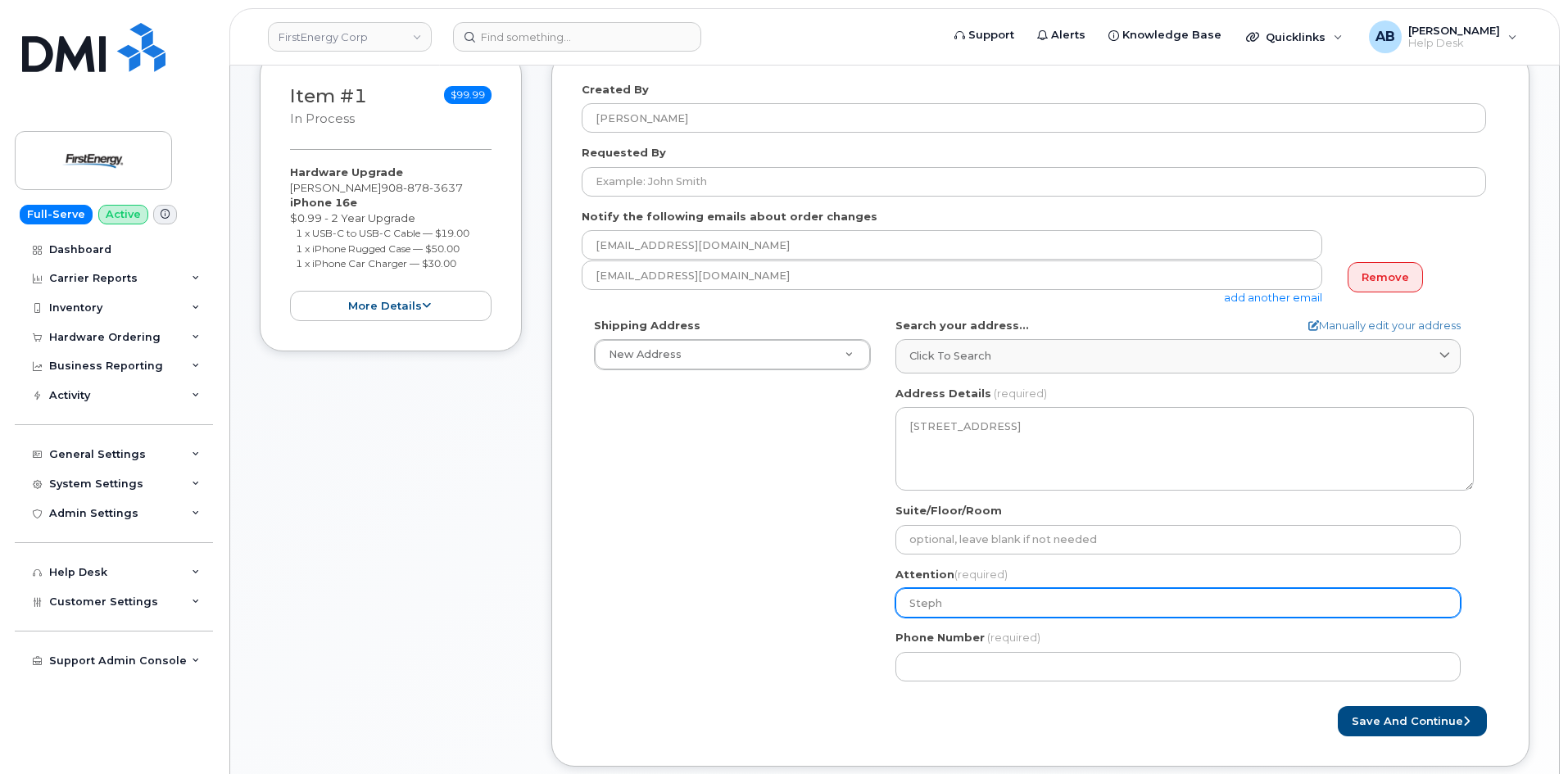
type input "Stephe"
select select
type input "Stephen"
select select
type input "Stephen N"
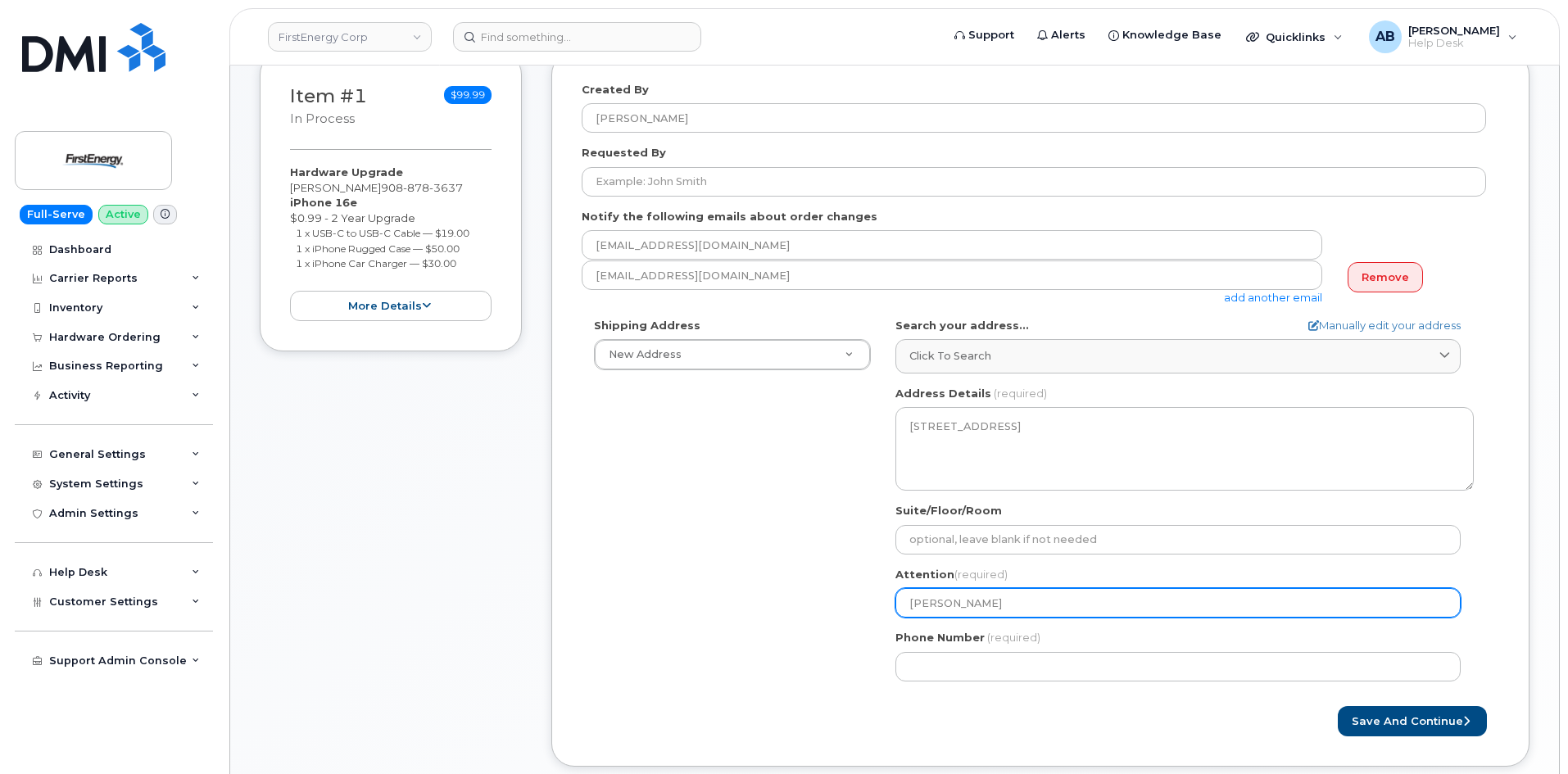
select select
type input "Stephen Ni"
select select
type input "Stephen Nic"
select select
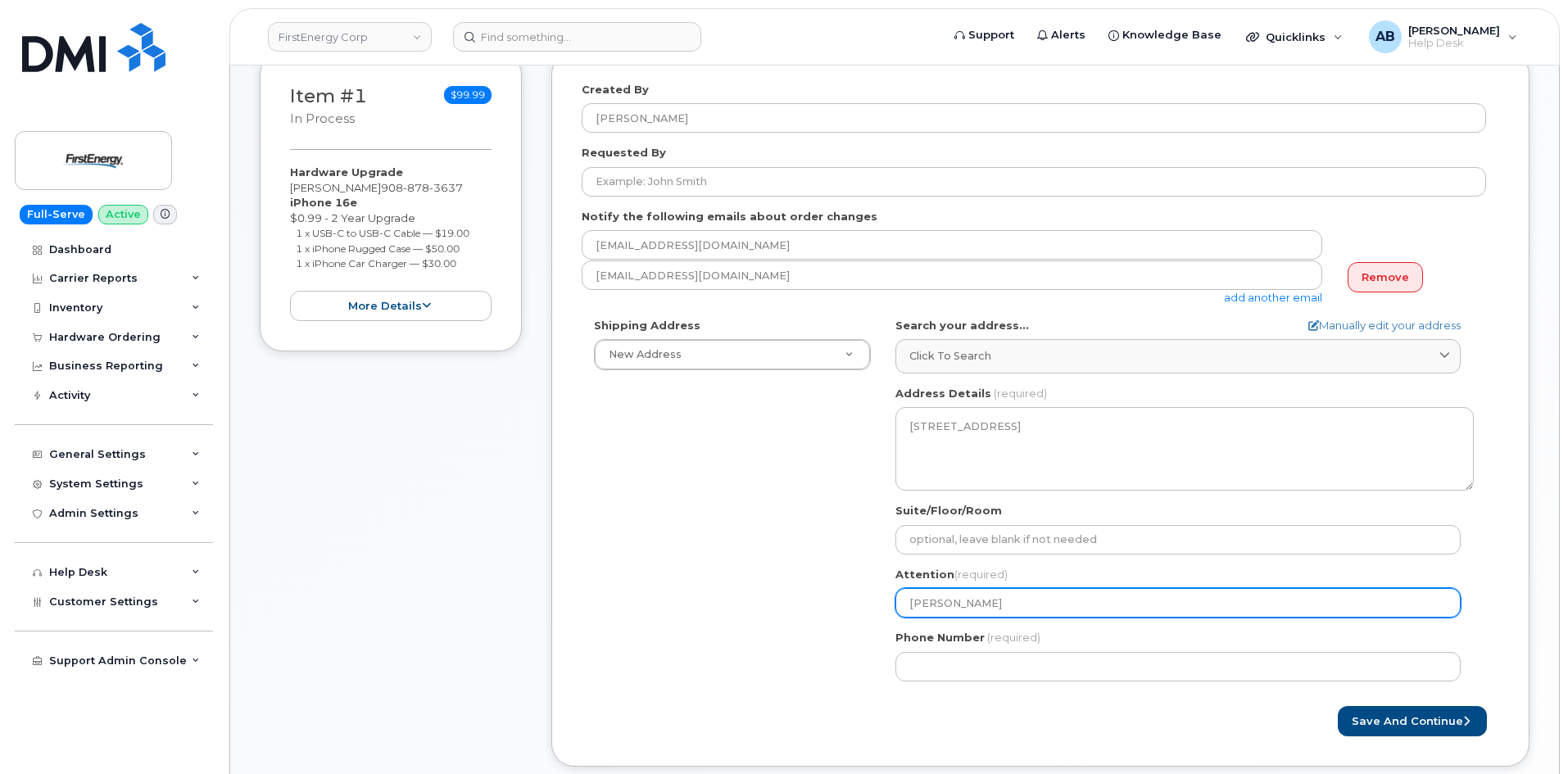
type input "Stephen Nich"
select select
type input "Stephen Nicho"
select select
type input "Stephen Nichol"
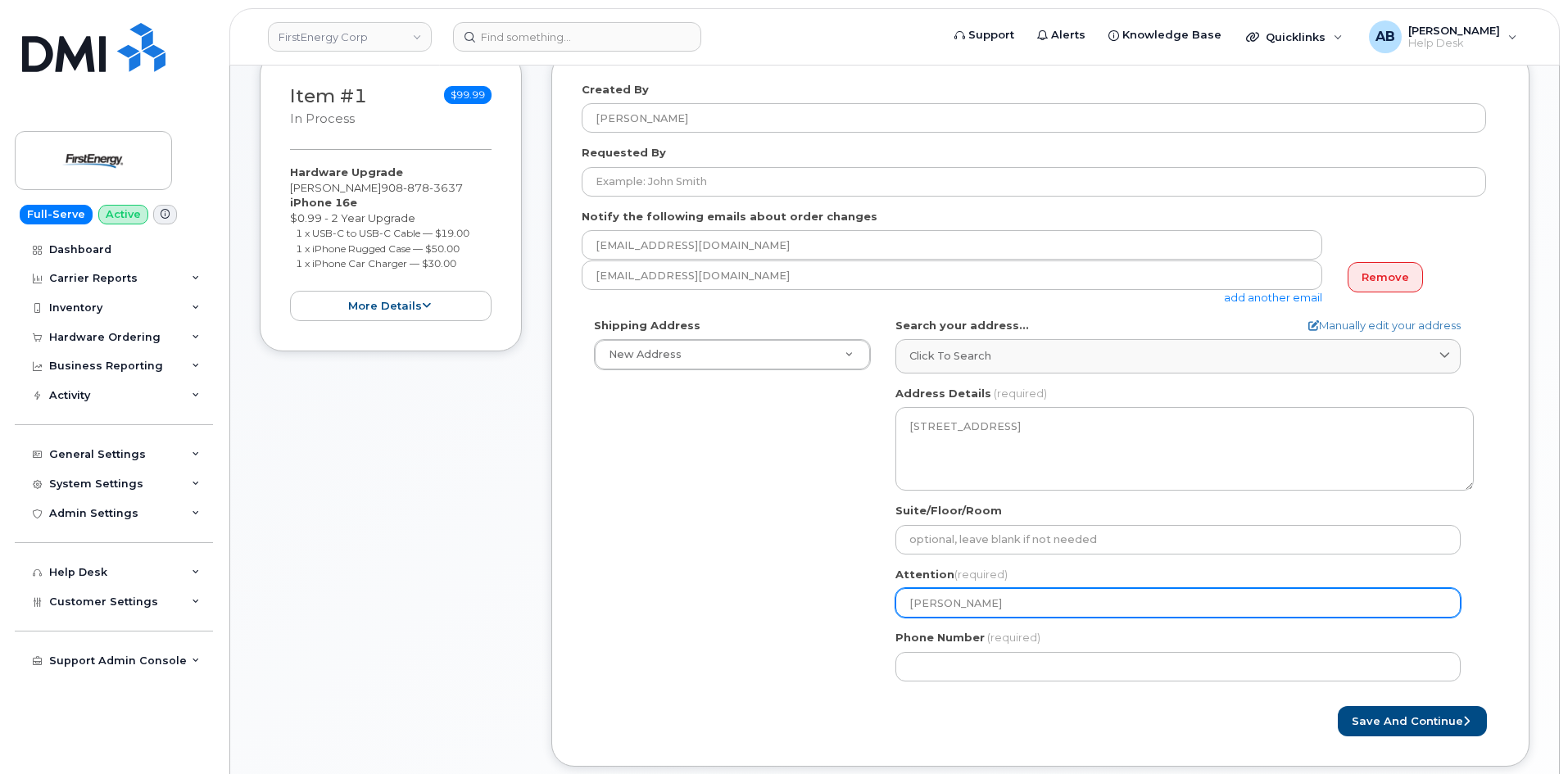
select select
type input "Stephen Nicholl"
select select
type input "Stephen Nicholl J"
select select
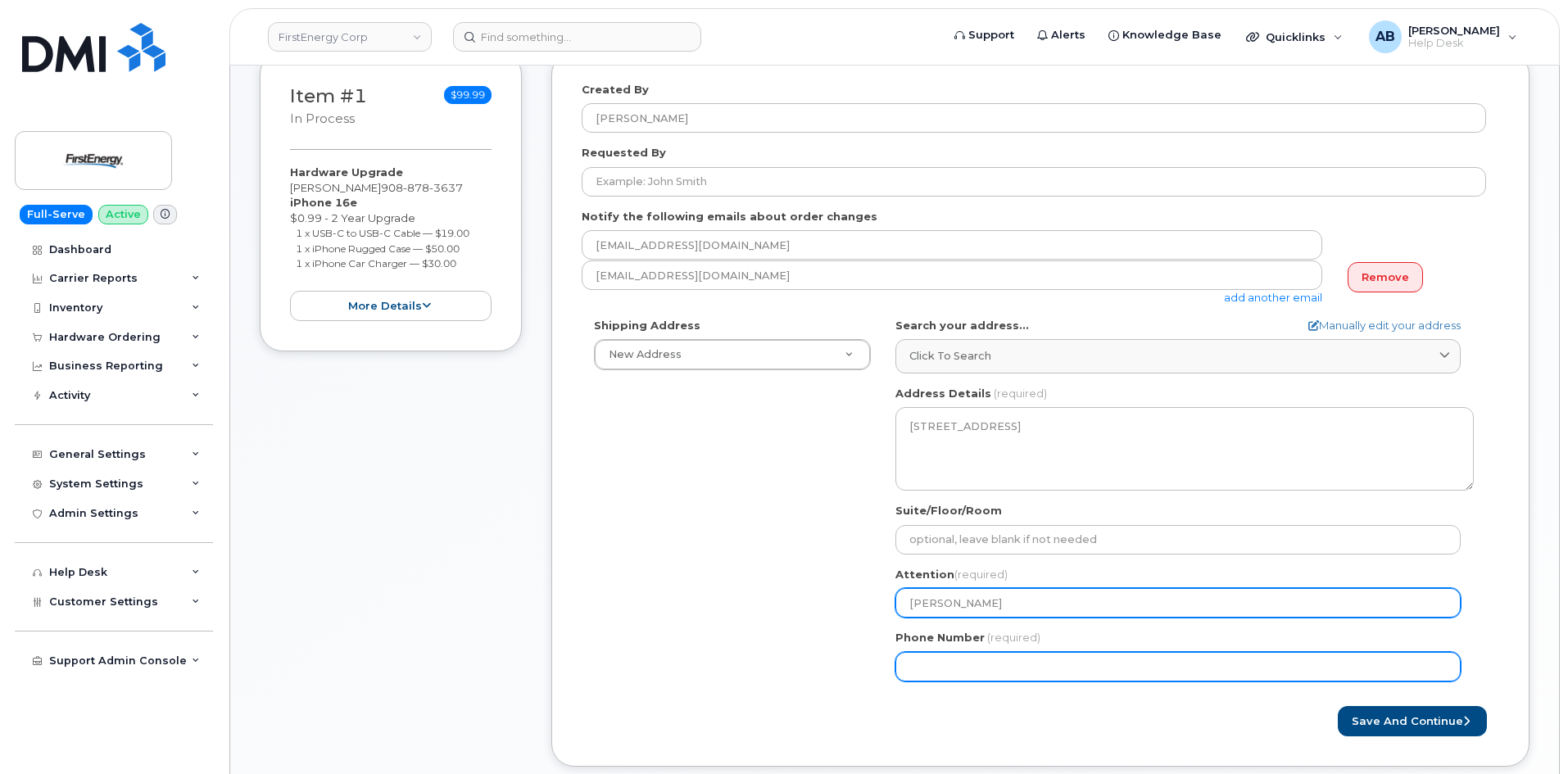
type input "[PERSON_NAME]"
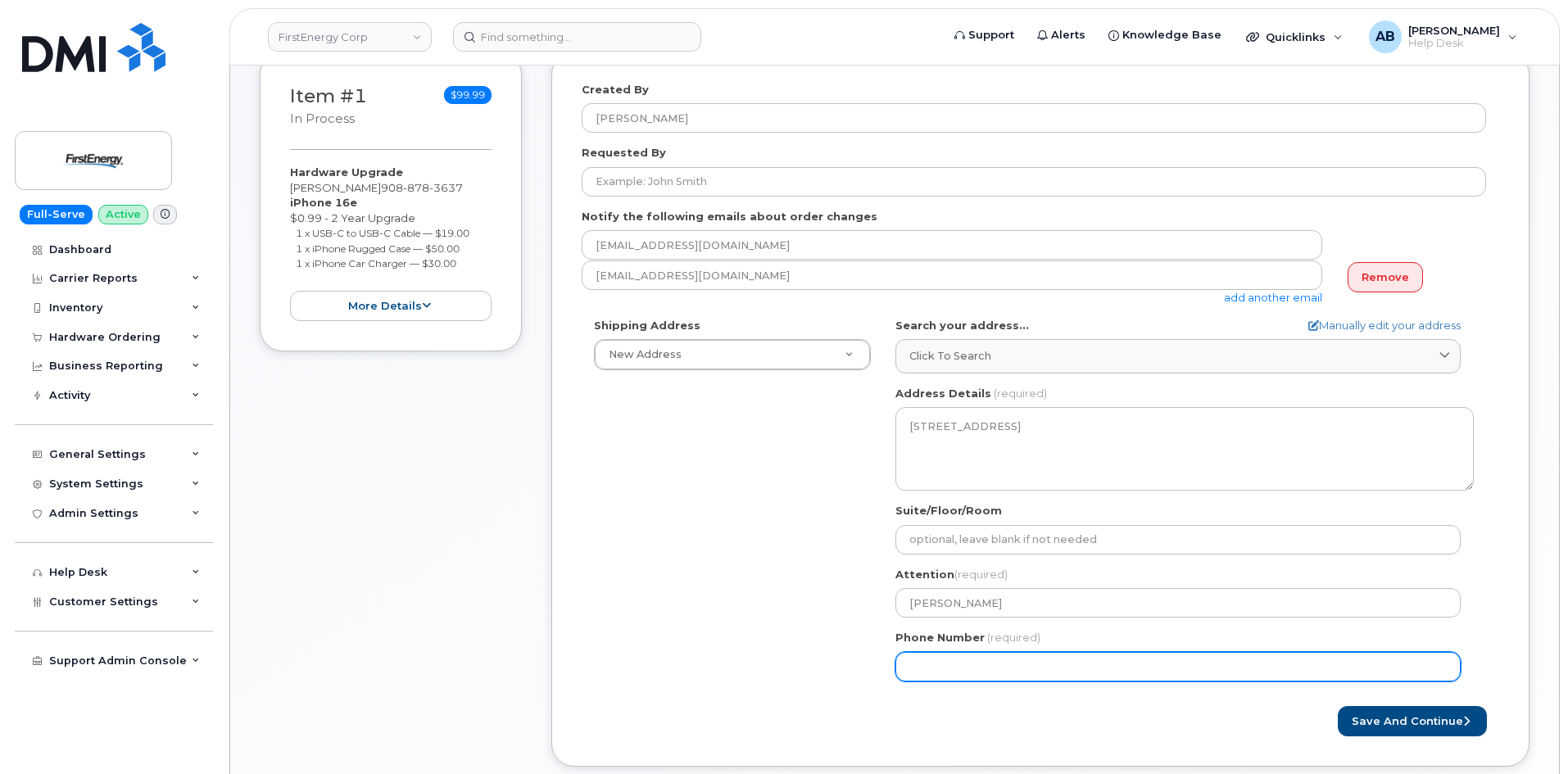
click at [1001, 660] on input "Phone Number" at bounding box center [1177, 666] width 566 height 29
type input "908"
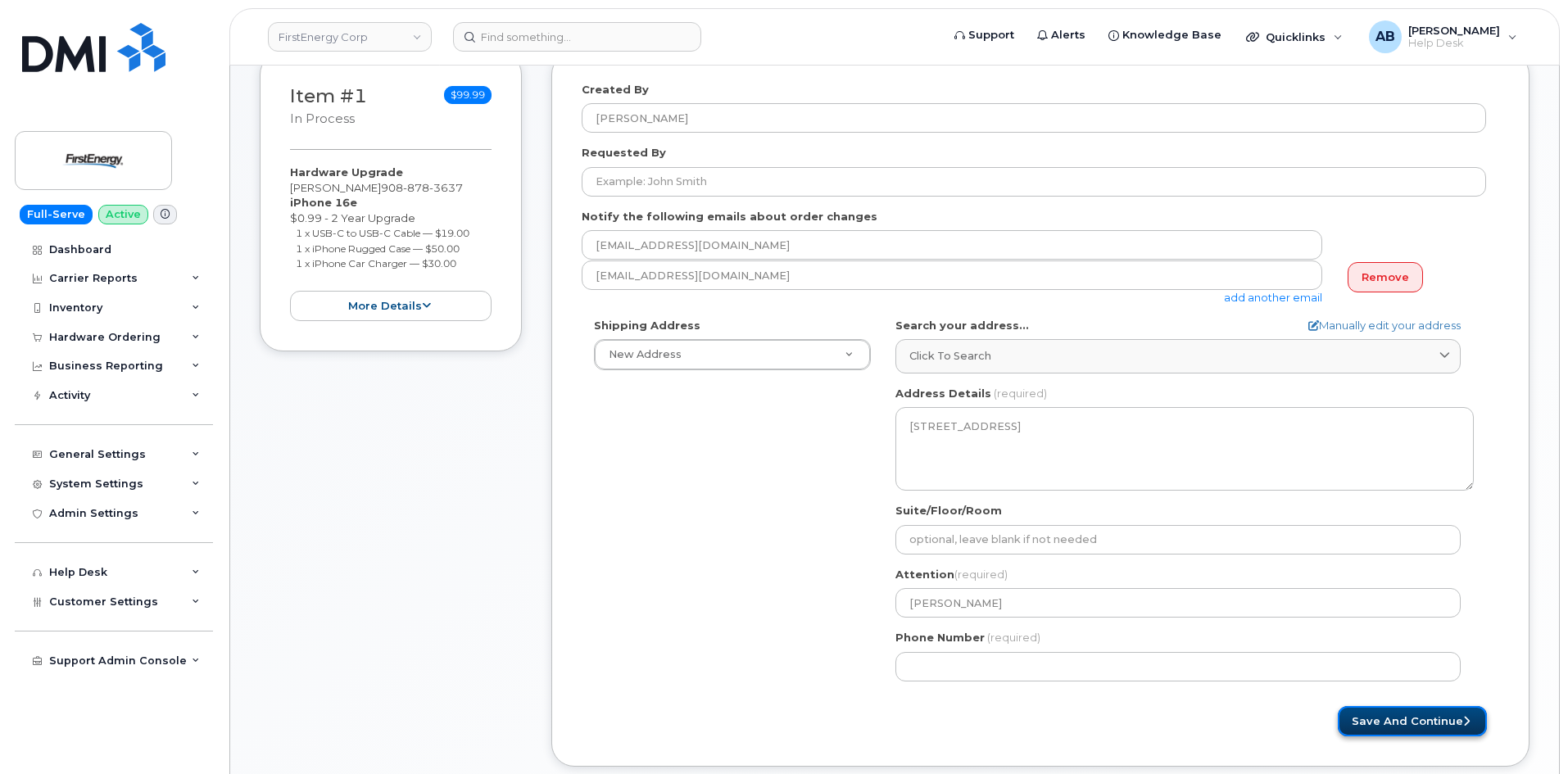
click at [1372, 721] on button "Save and Continue" at bounding box center [1412, 721] width 149 height 30
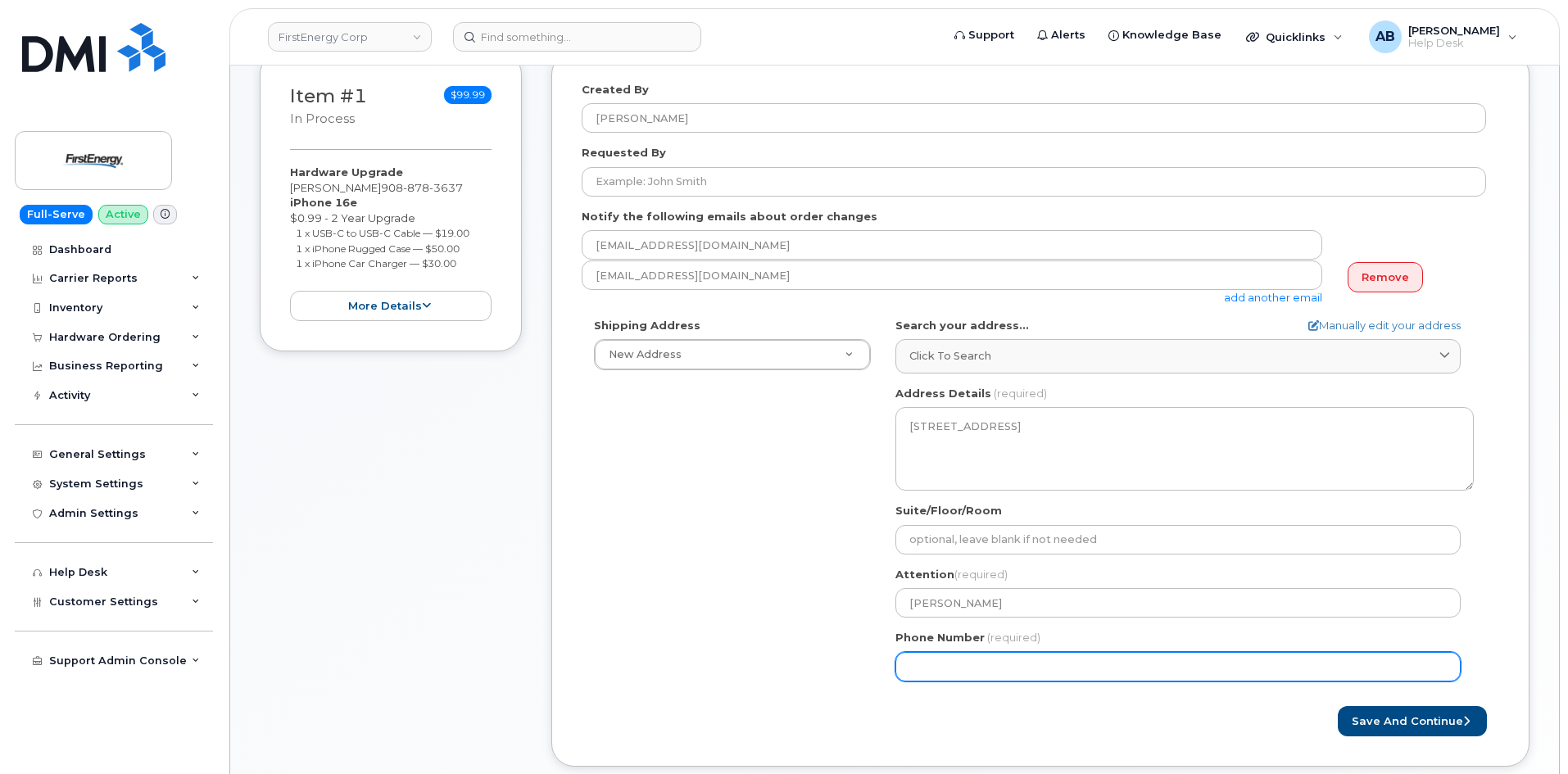
click at [1062, 666] on input "Phone Number" at bounding box center [1177, 666] width 566 height 29
click at [963, 668] on input "Phone Number" at bounding box center [1177, 666] width 566 height 29
click at [936, 668] on input "Phone Number" at bounding box center [1177, 666] width 566 height 29
select select
type input "9088783637"
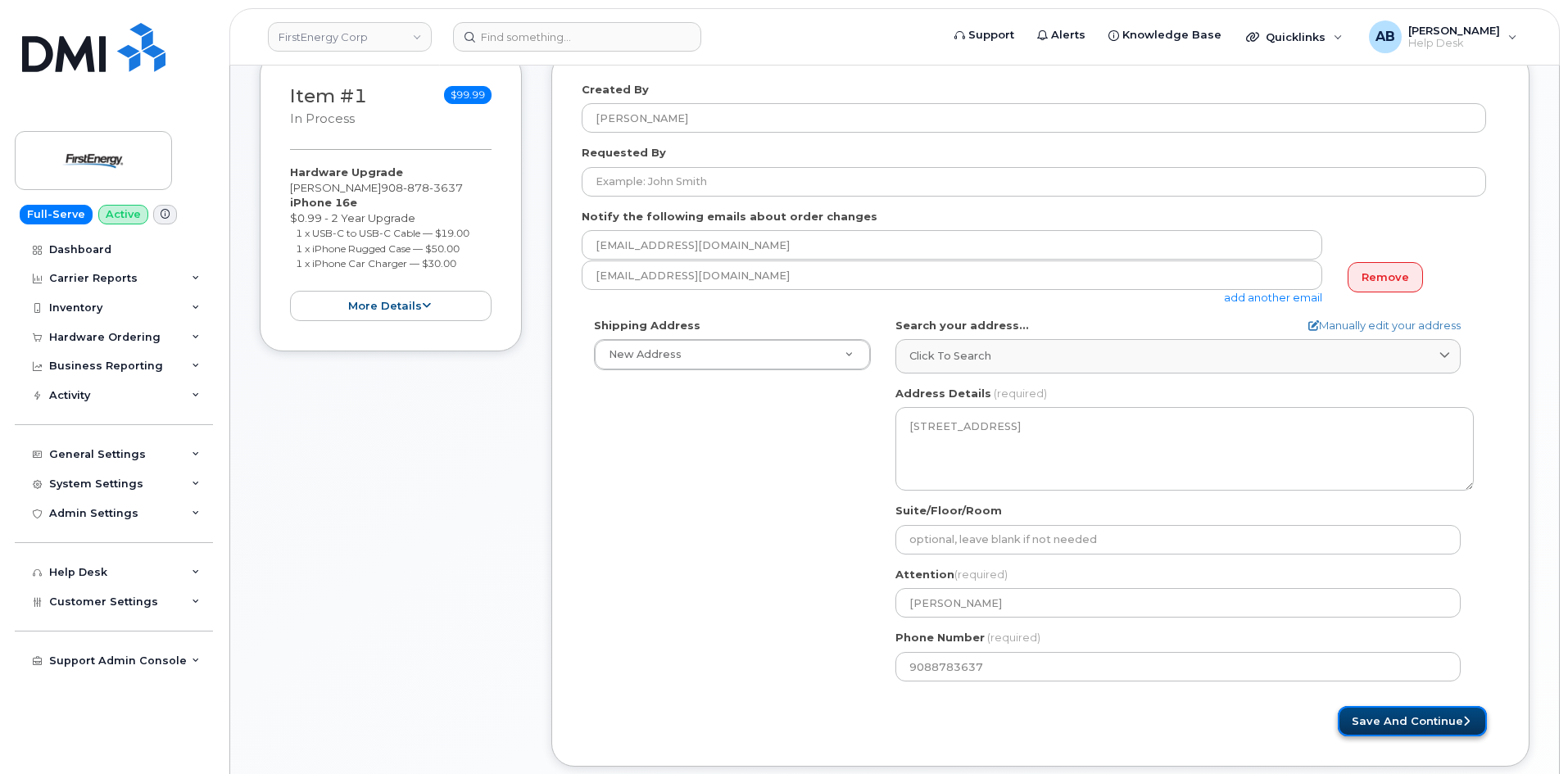
click at [1384, 712] on button "Save and Continue" at bounding box center [1412, 721] width 149 height 30
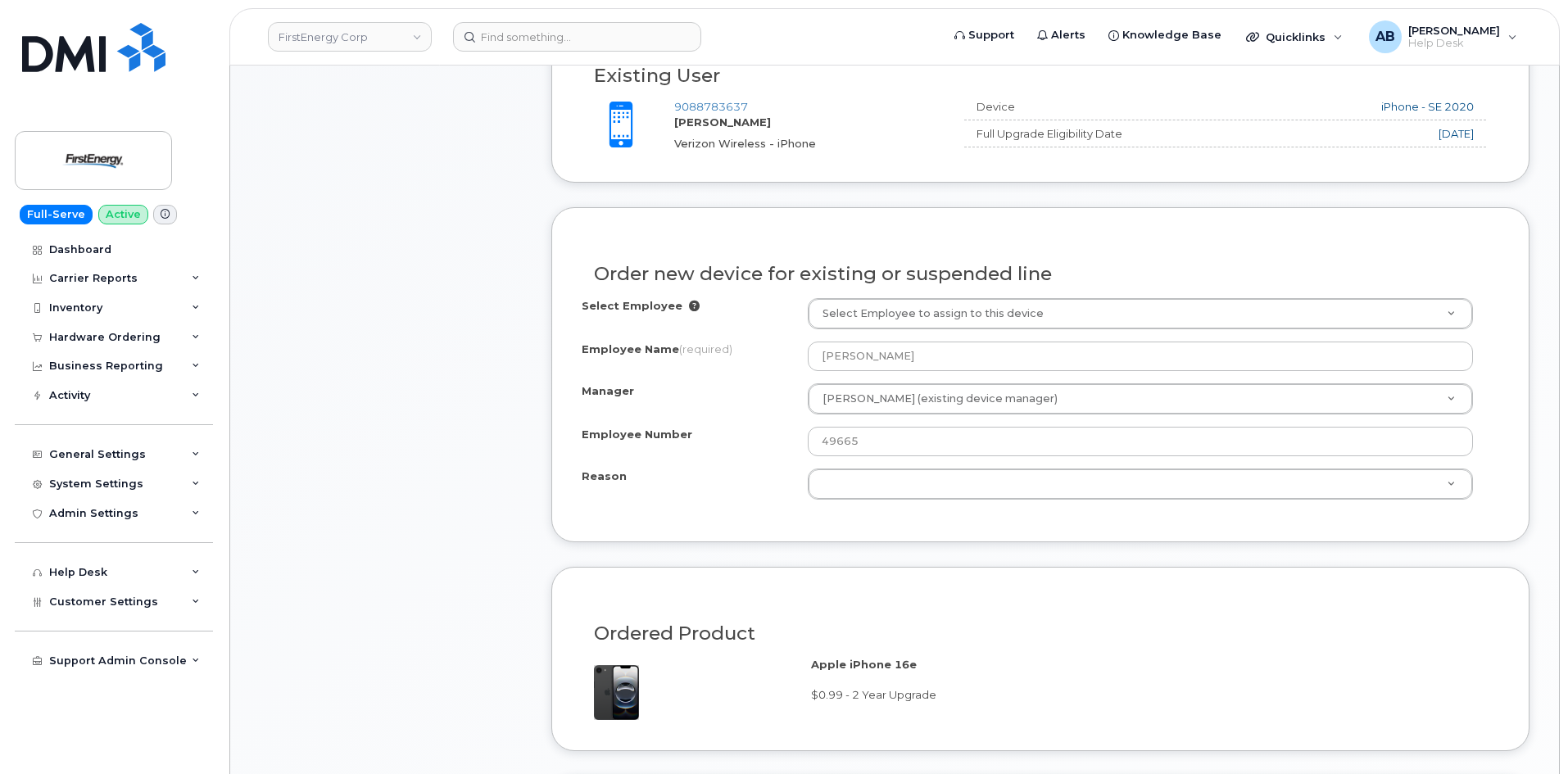
scroll to position [738, 0]
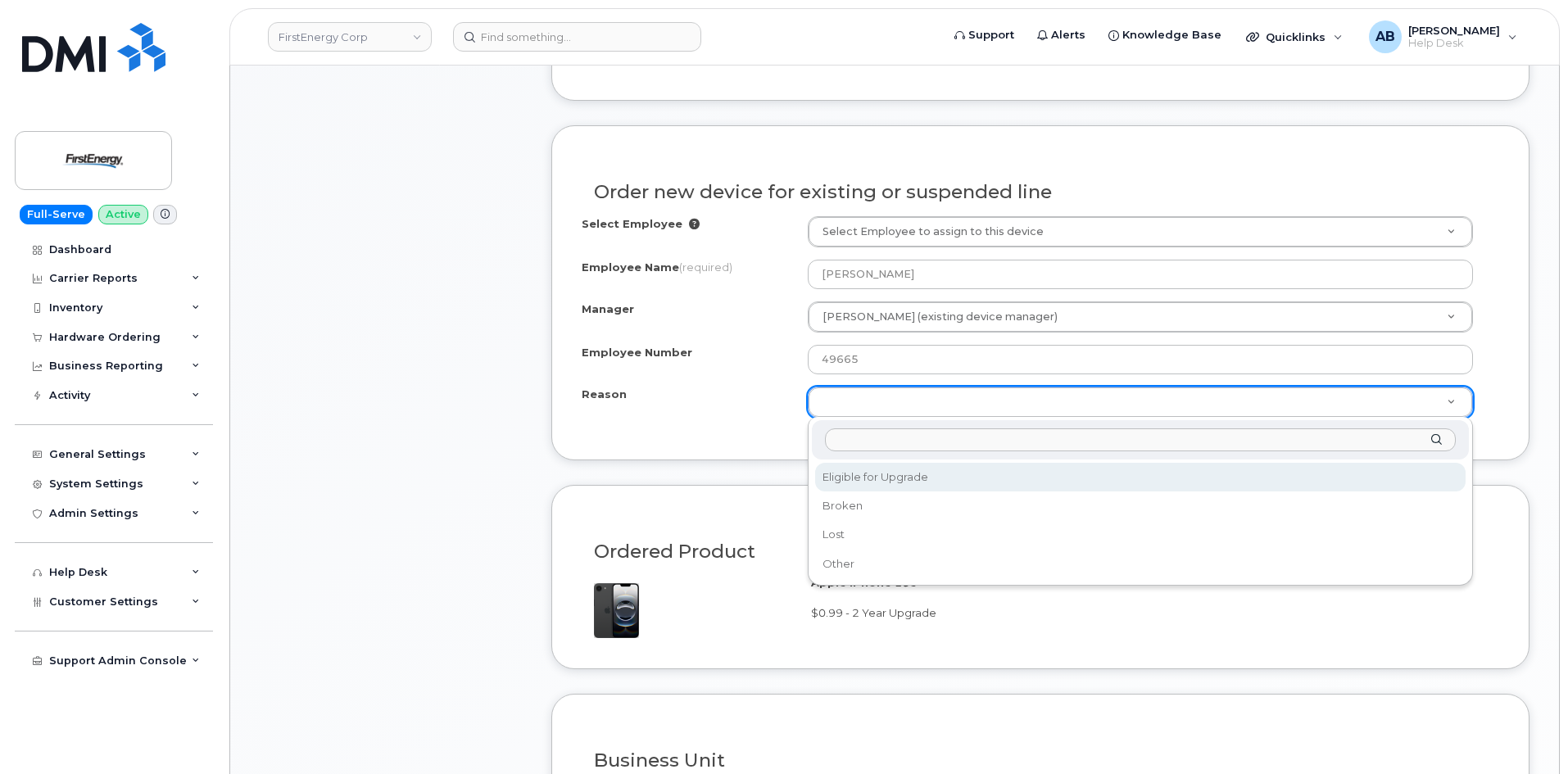
select select "eligible_for_upgrade"
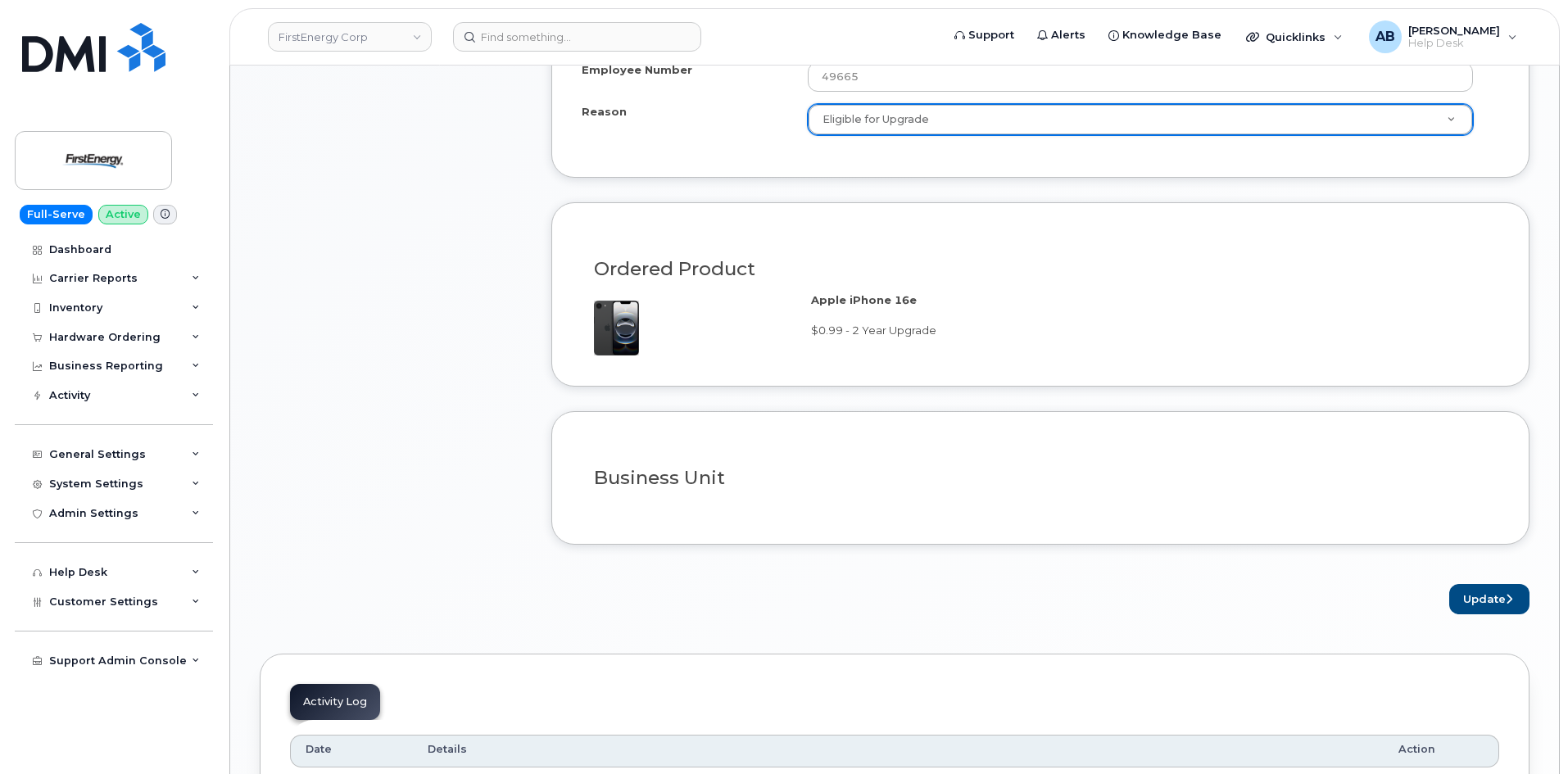
scroll to position [1229, 0]
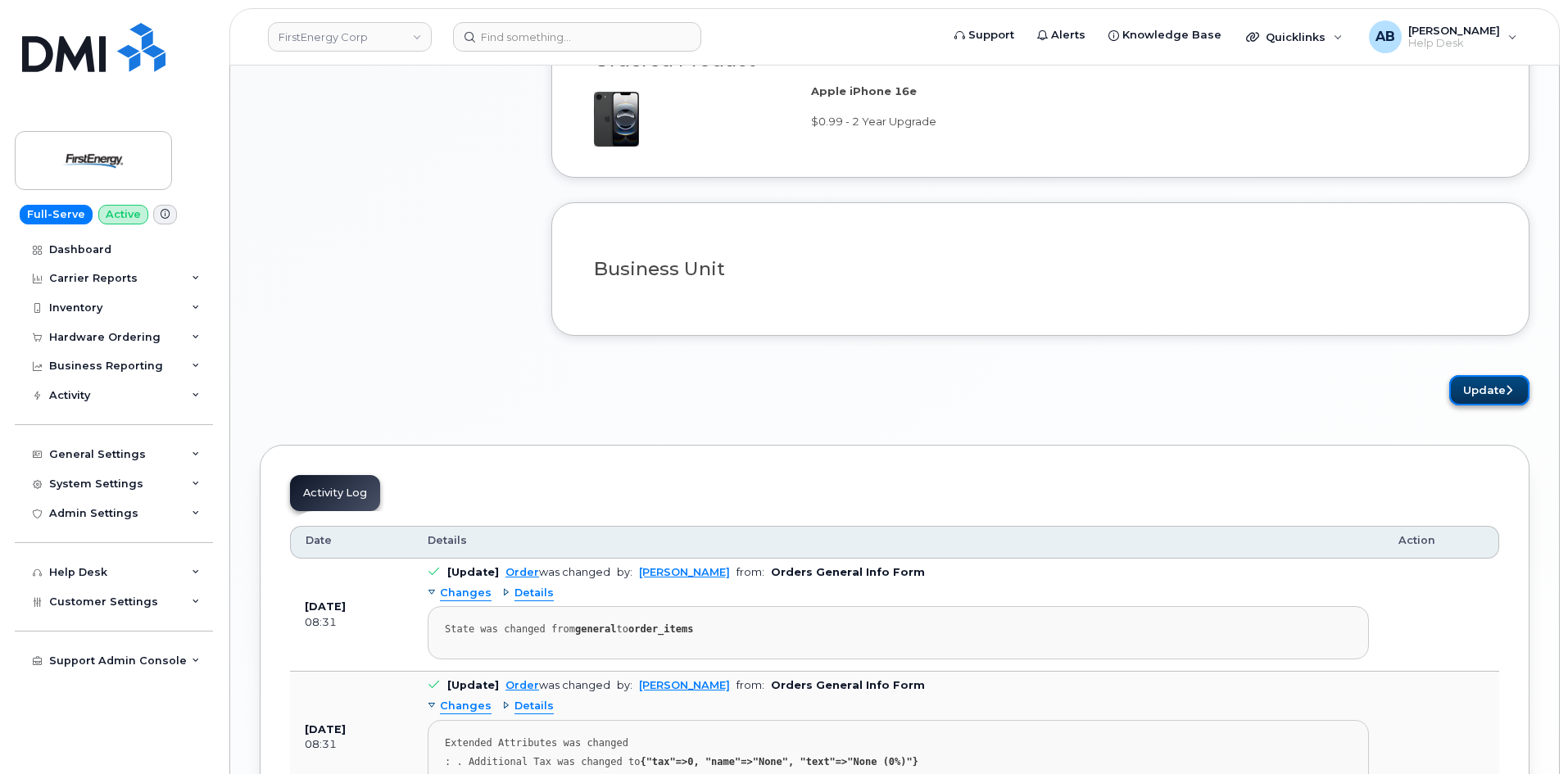
click at [1488, 388] on button "Update" at bounding box center [1489, 390] width 80 height 30
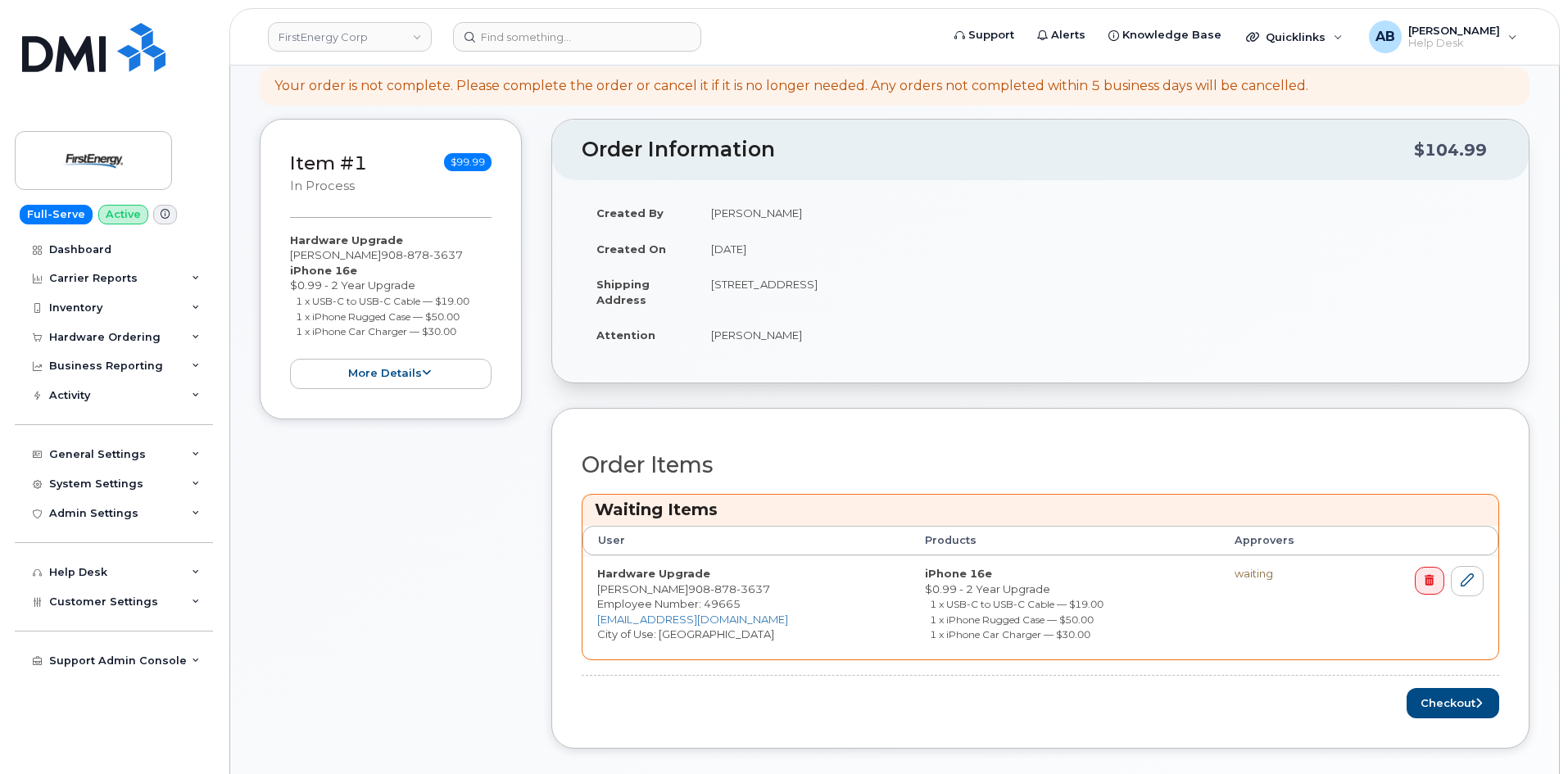
scroll to position [492, 0]
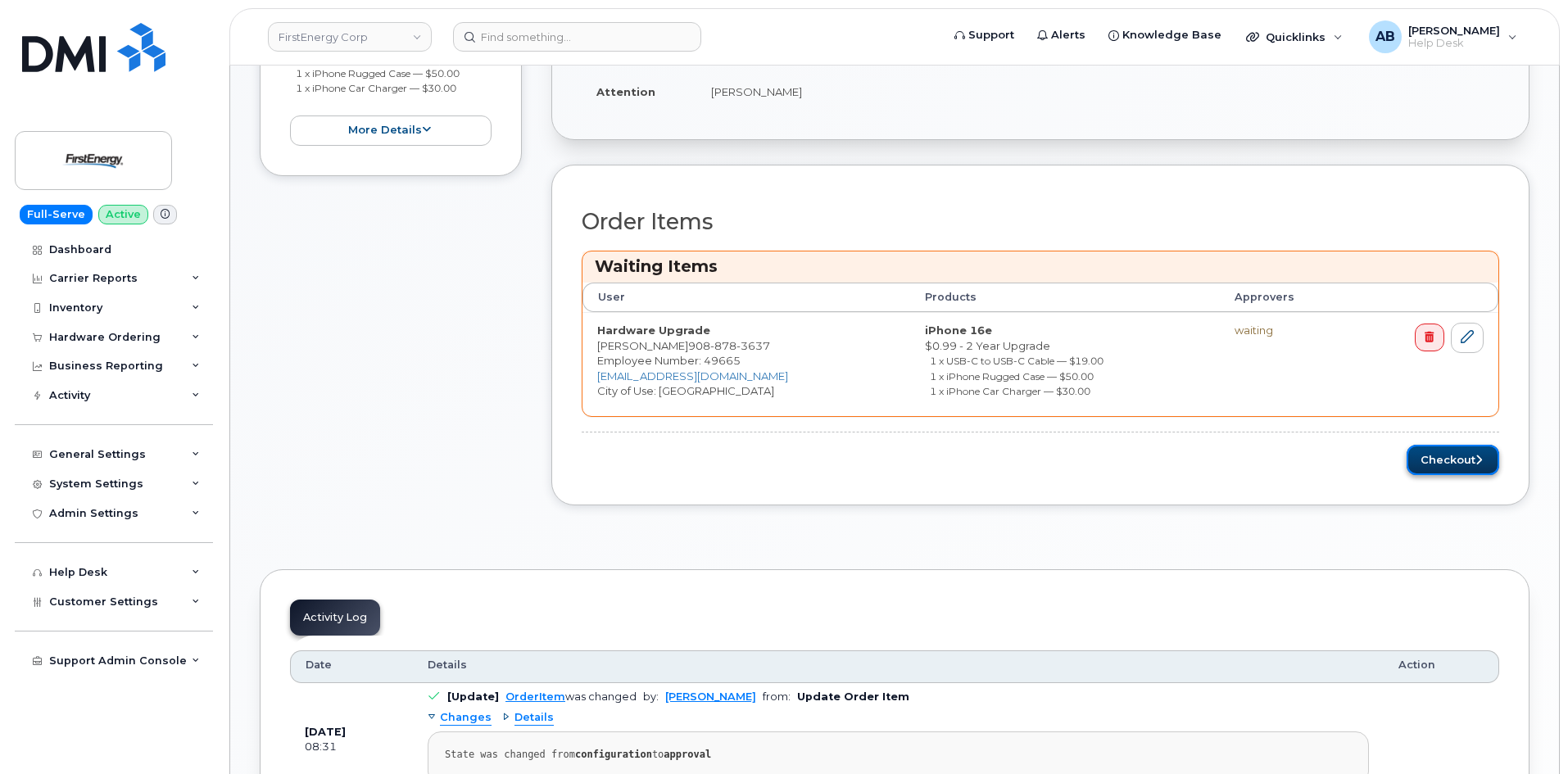
click at [1462, 448] on button "Checkout" at bounding box center [1453, 459] width 93 height 30
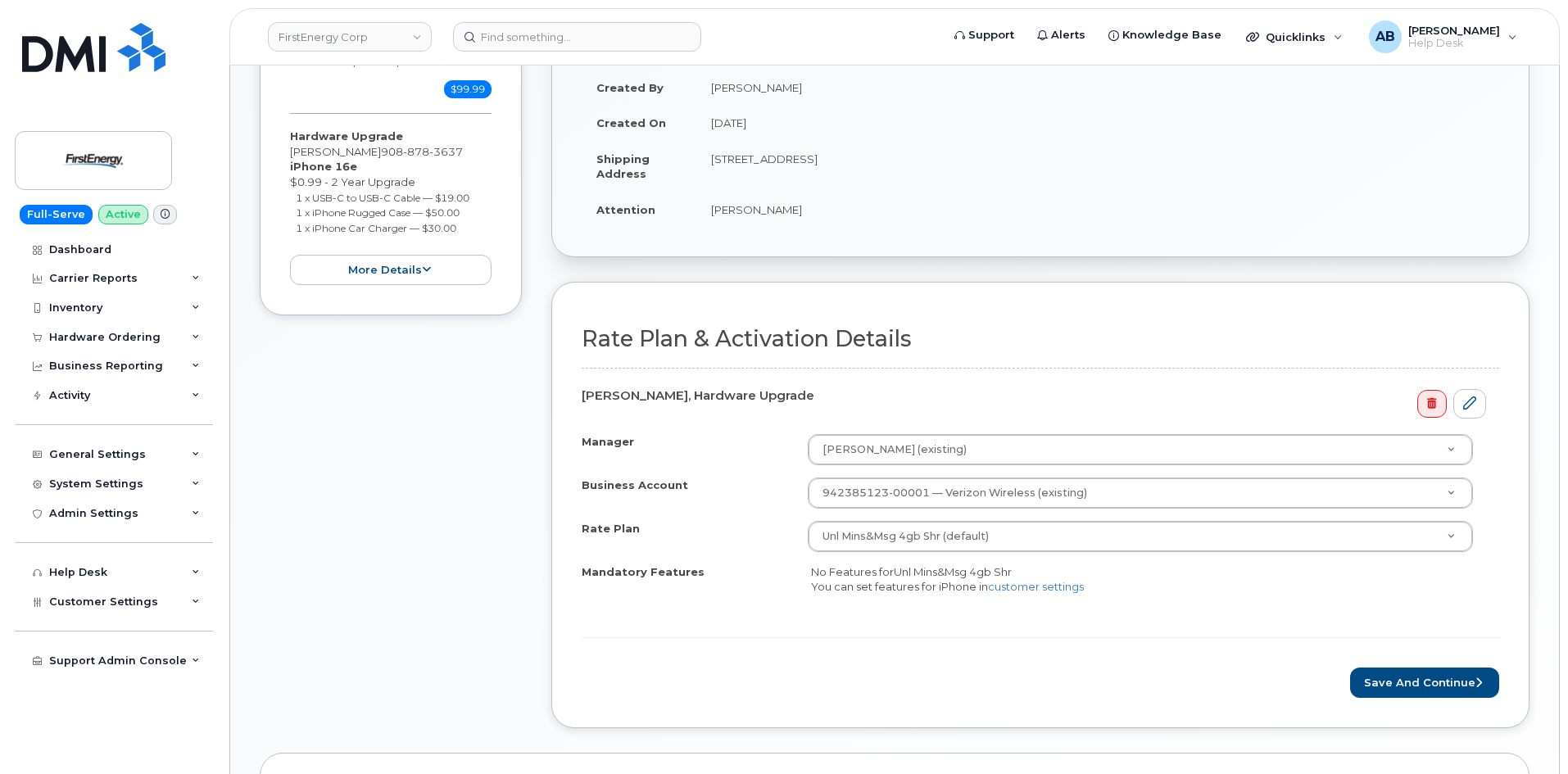
scroll to position [492, 0]
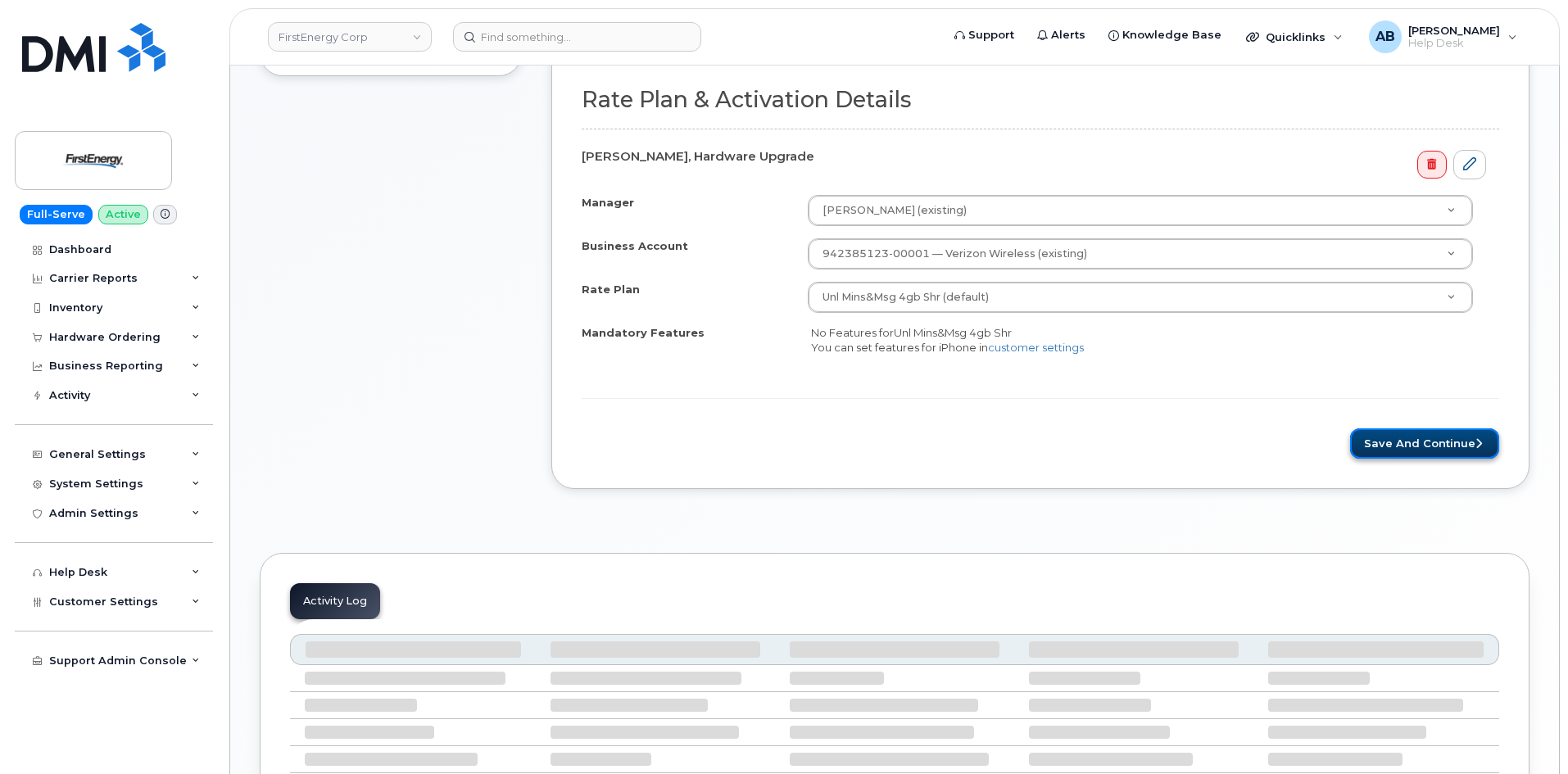
click at [1408, 441] on button "Save and Continue" at bounding box center [1424, 444] width 149 height 30
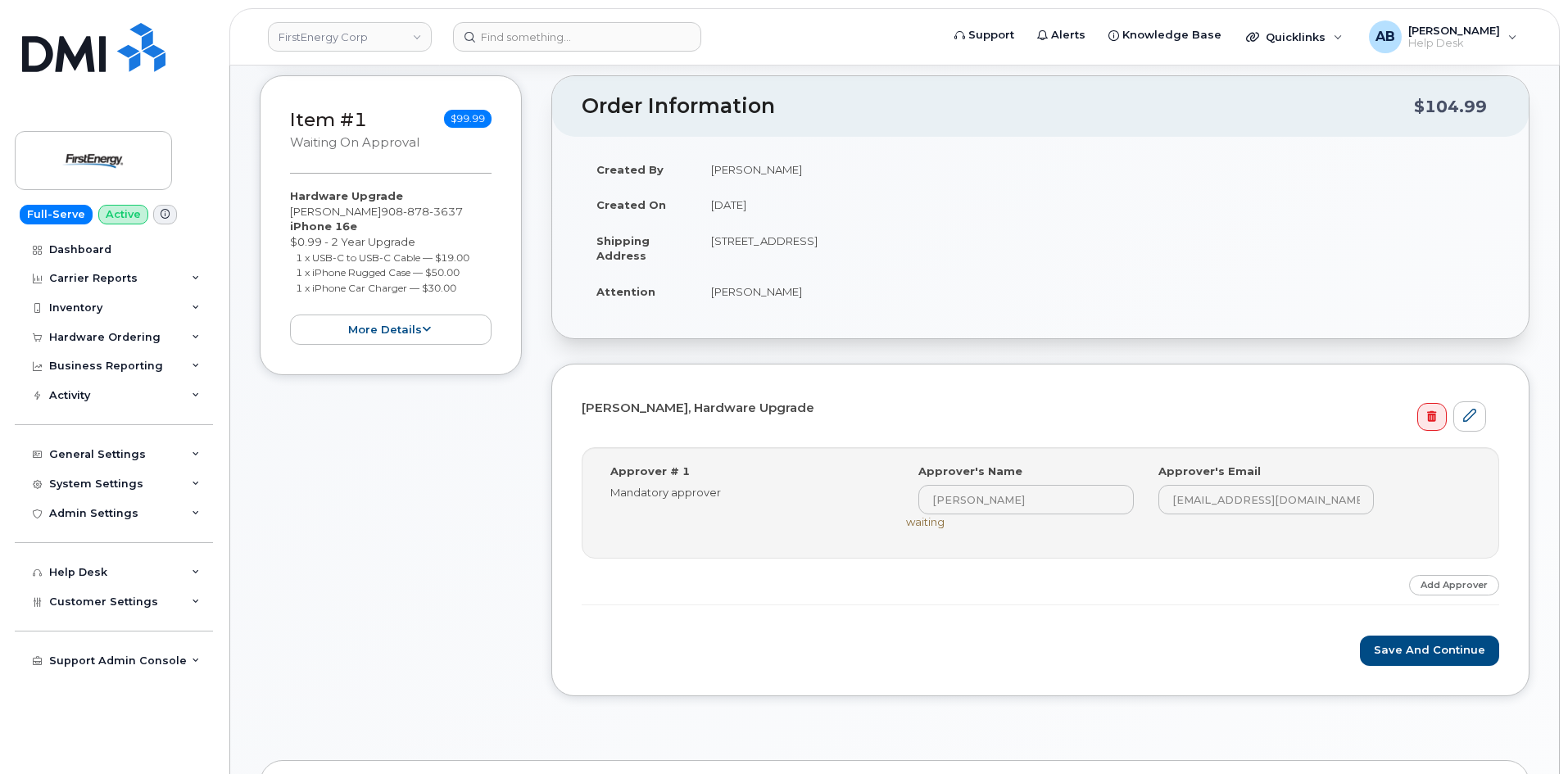
scroll to position [409, 0]
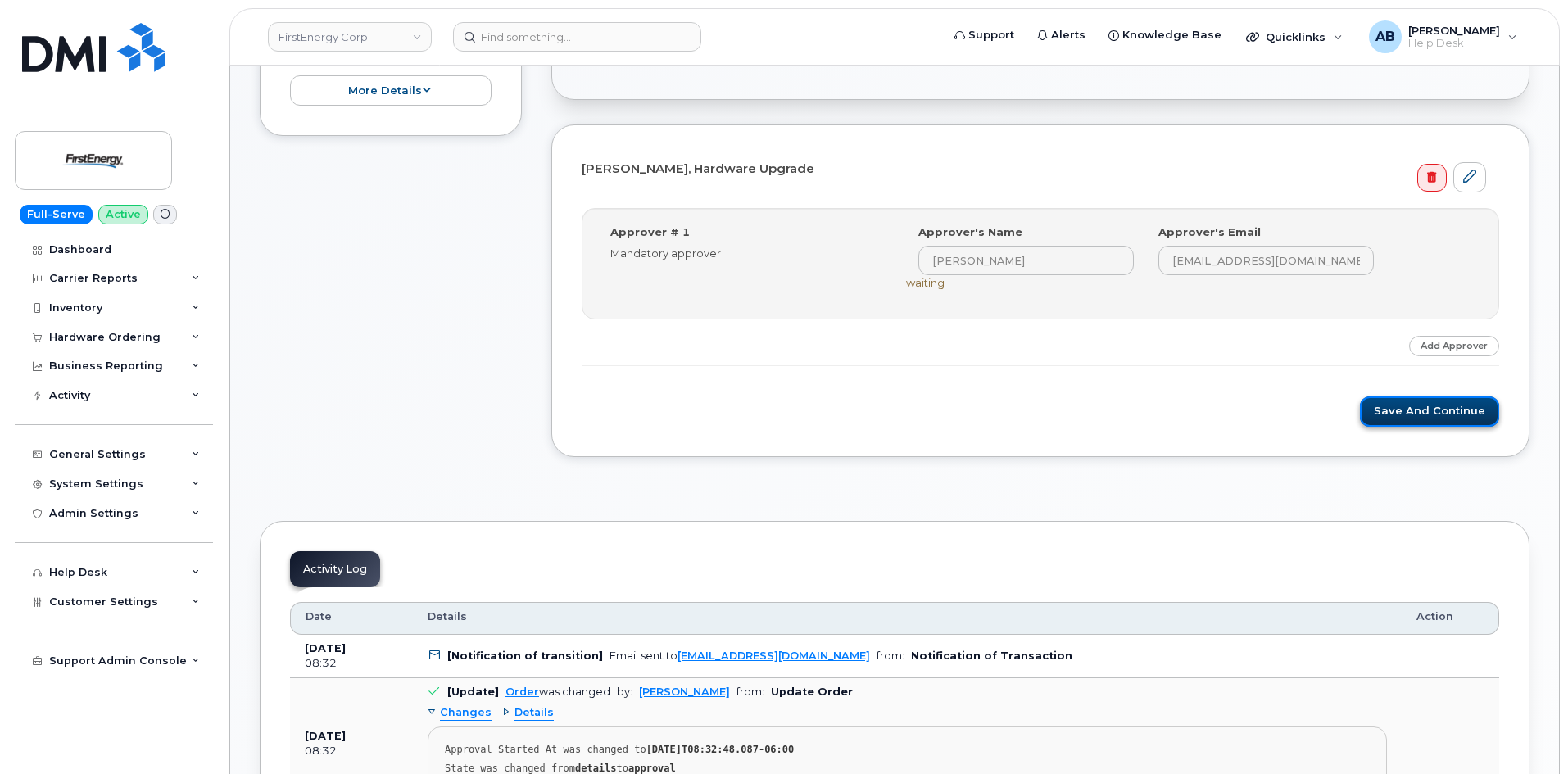
click at [1393, 404] on button "Save and Continue" at bounding box center [1429, 411] width 140 height 30
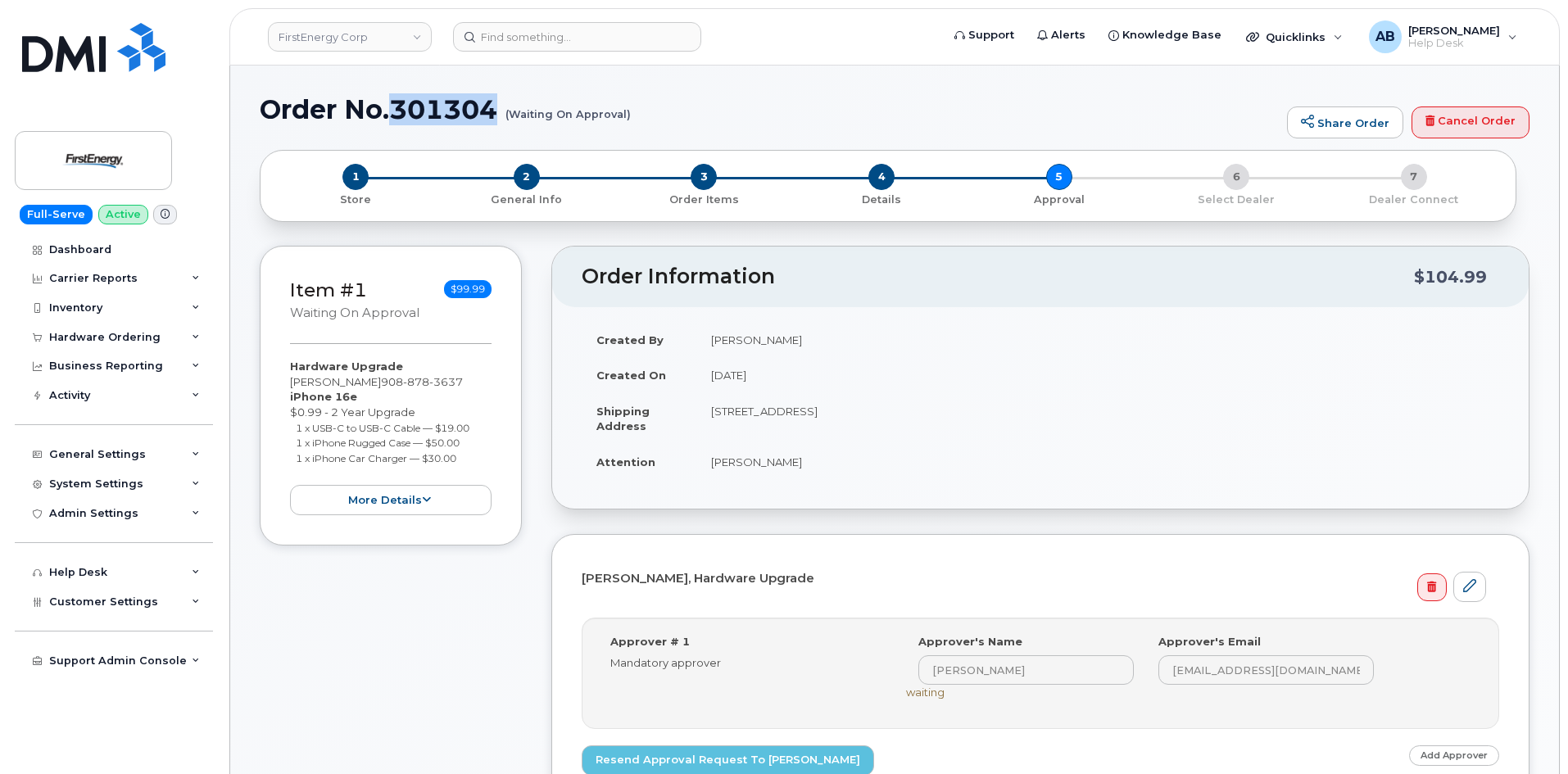
drag, startPoint x: 395, startPoint y: 109, endPoint x: 496, endPoint y: 113, distance: 101.1
click at [496, 113] on h1 "Order No.301304 (Waiting On Approval)" at bounding box center [769, 108] width 1019 height 28
copy h1 "301304"
click at [681, 98] on h1 "Order No.301304 (Waiting On Approval)" at bounding box center [769, 108] width 1019 height 28
drag, startPoint x: 72, startPoint y: 150, endPoint x: 96, endPoint y: 132, distance: 30.0
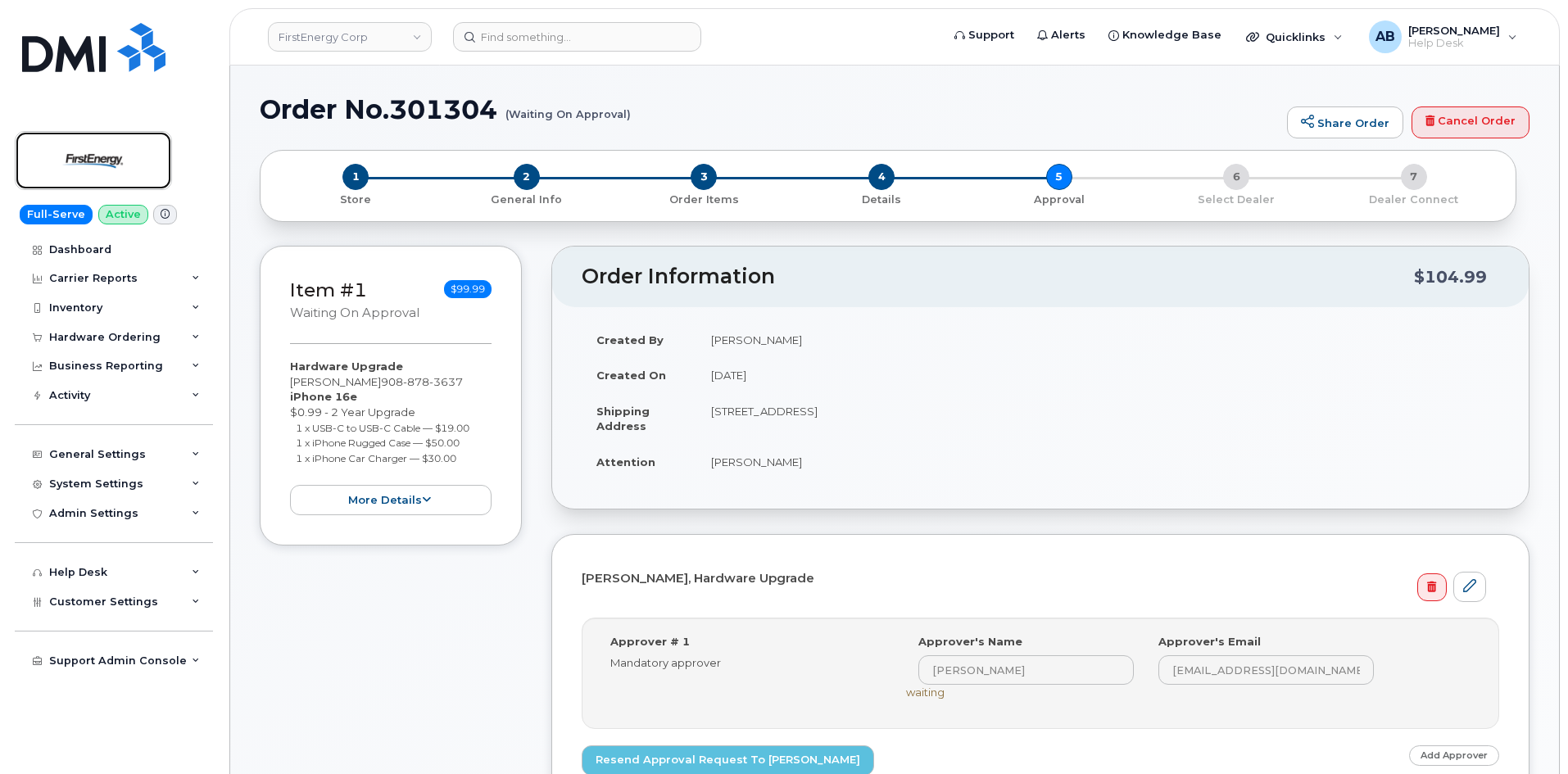
click at [72, 150] on img at bounding box center [93, 160] width 126 height 48
